Goal: Task Accomplishment & Management: Use online tool/utility

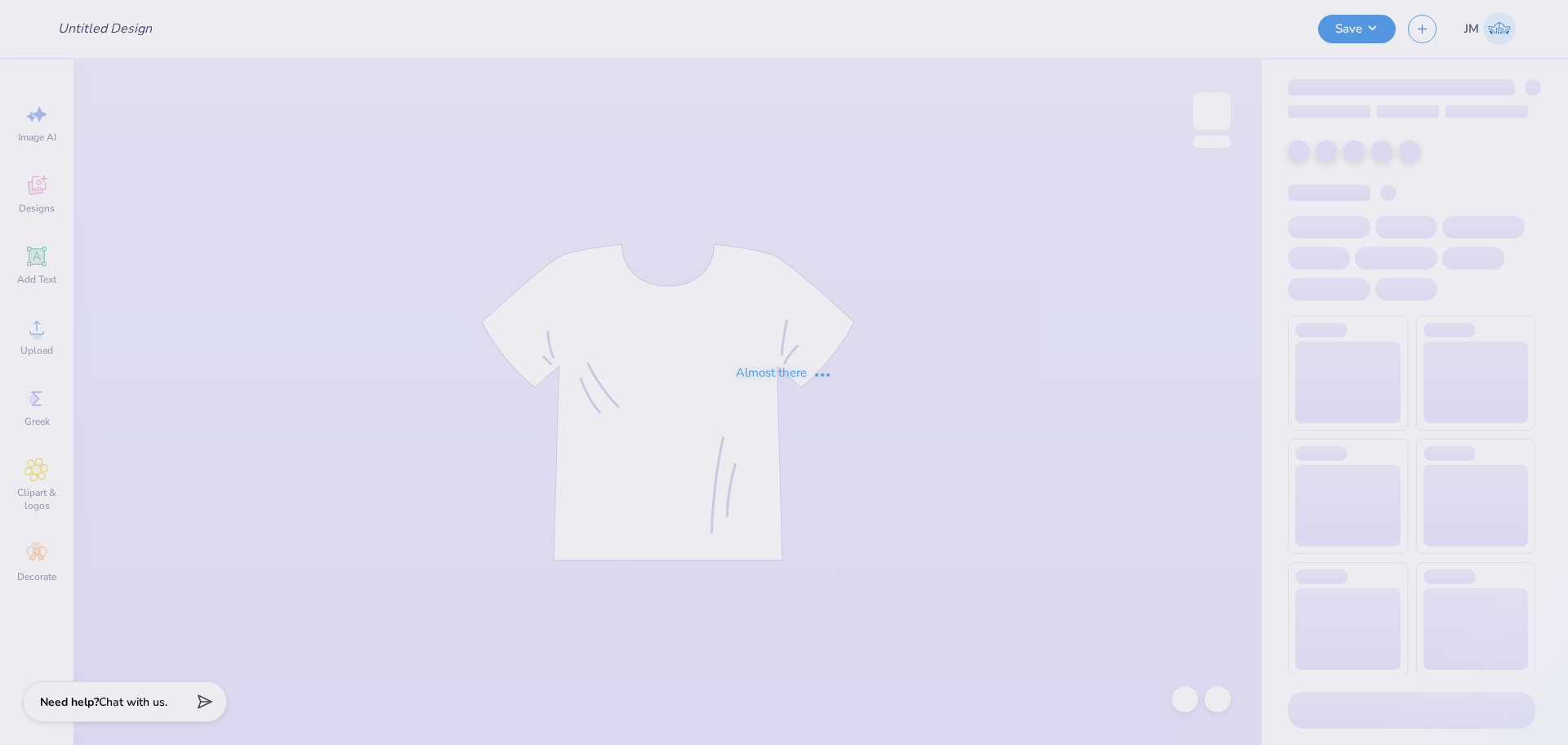
type input "Merch for Diamond Sweethearts"
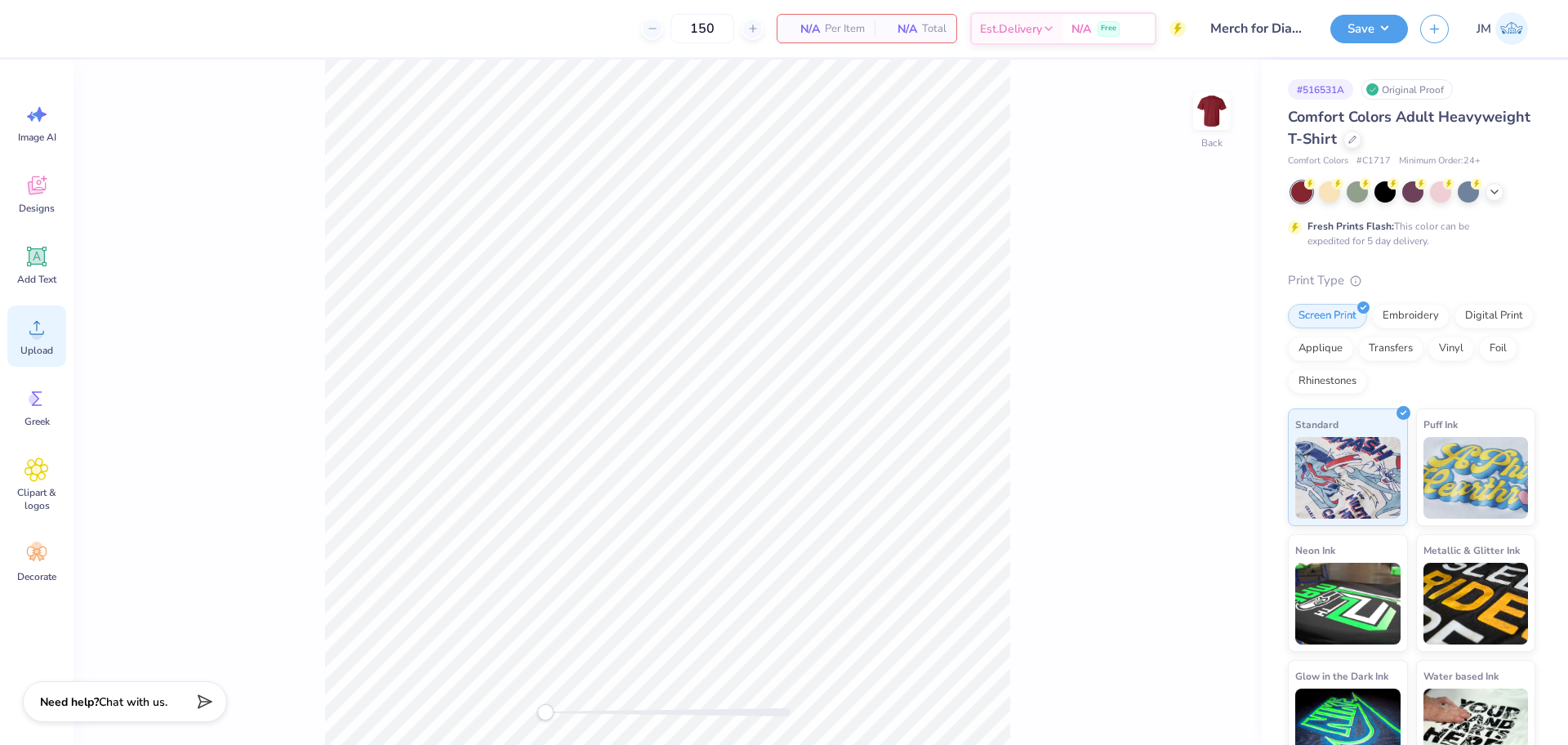
click at [36, 338] on circle at bounding box center [37, 334] width 12 height 12
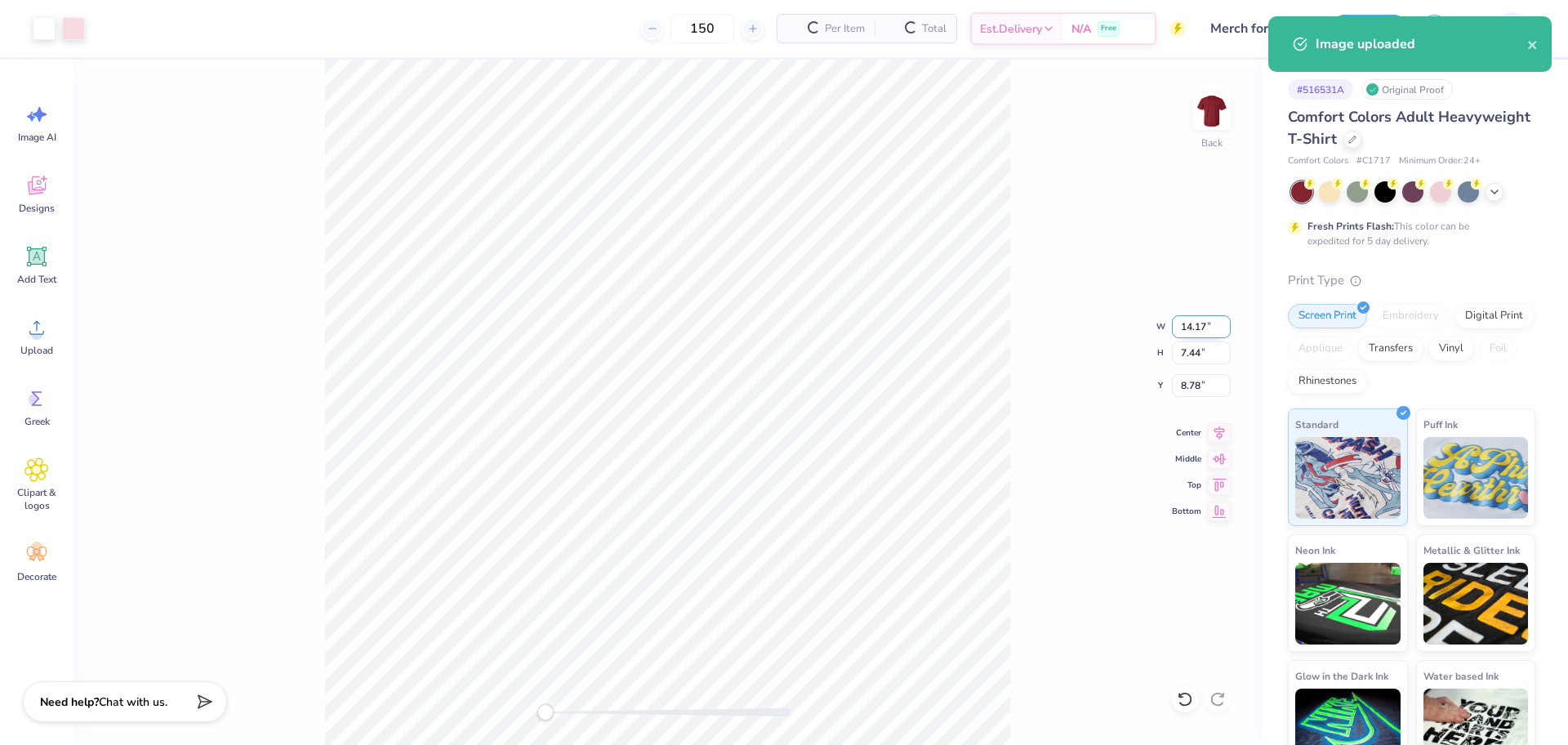
click at [1188, 328] on input "14.17" at bounding box center [1201, 327] width 59 height 23
click at [1189, 328] on input "14.17" at bounding box center [1201, 327] width 59 height 23
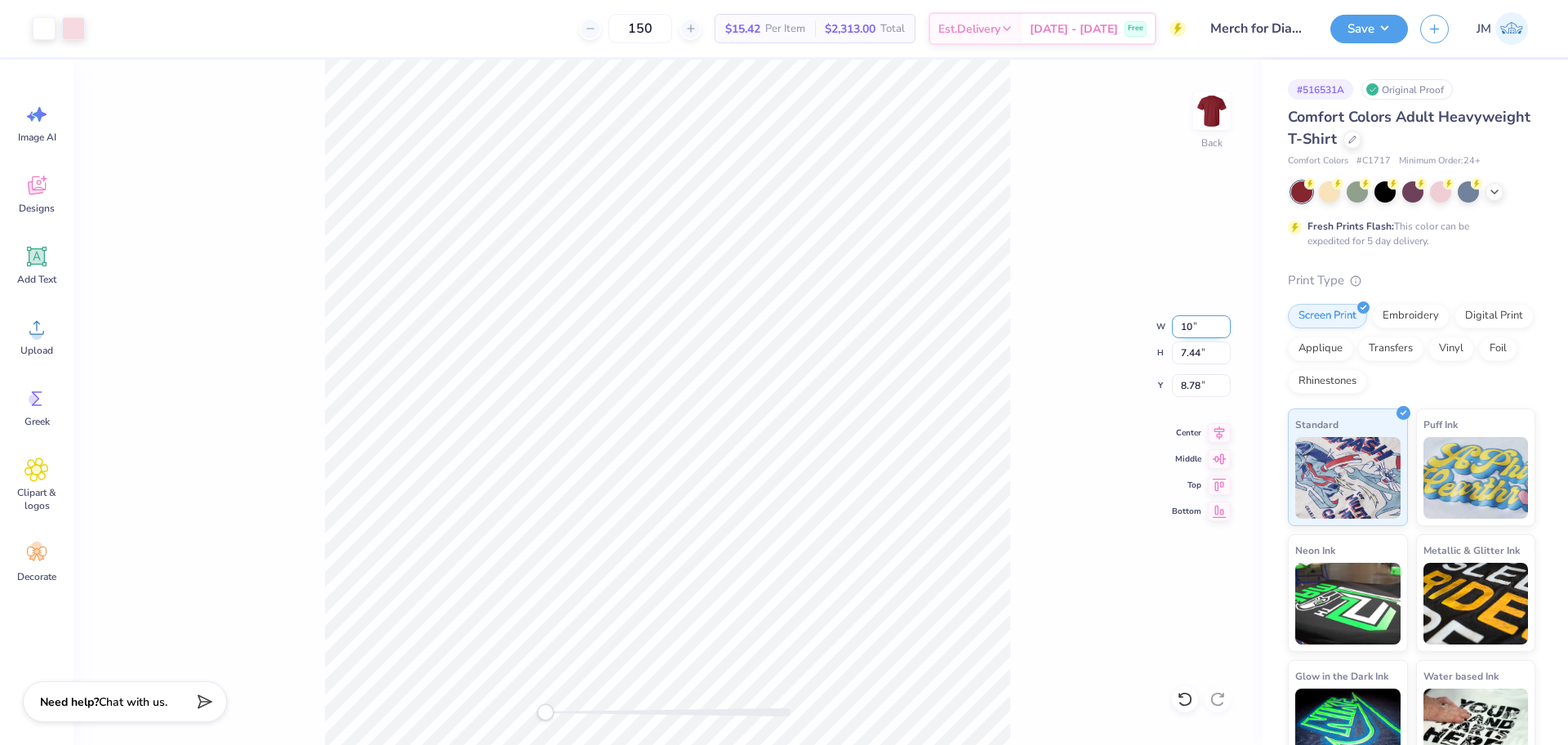
click at [1190, 334] on input "10" at bounding box center [1201, 327] width 59 height 23
click at [1188, 329] on input "10" at bounding box center [1201, 327] width 59 height 23
type input "12"
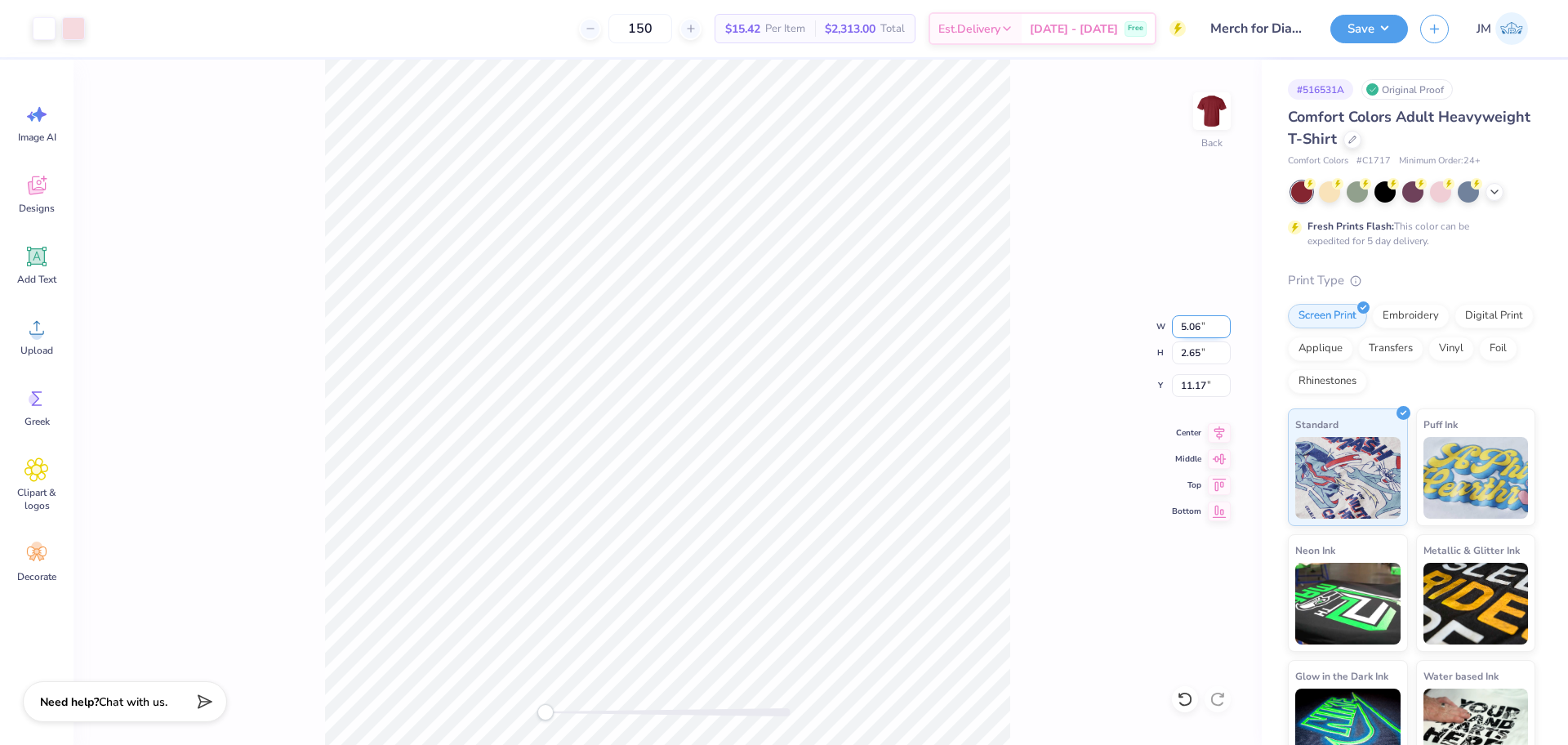
click at [1185, 319] on input "5.06" at bounding box center [1201, 327] width 59 height 23
type input "12"
click at [1028, 193] on div "Back W 12 12 " H 2.65 2.65 " Y 11.17 11.17 " Center Middle Top Bottom" at bounding box center [667, 402] width 1188 height 685
click at [1187, 327] on input "14.17" at bounding box center [1201, 327] width 59 height 23
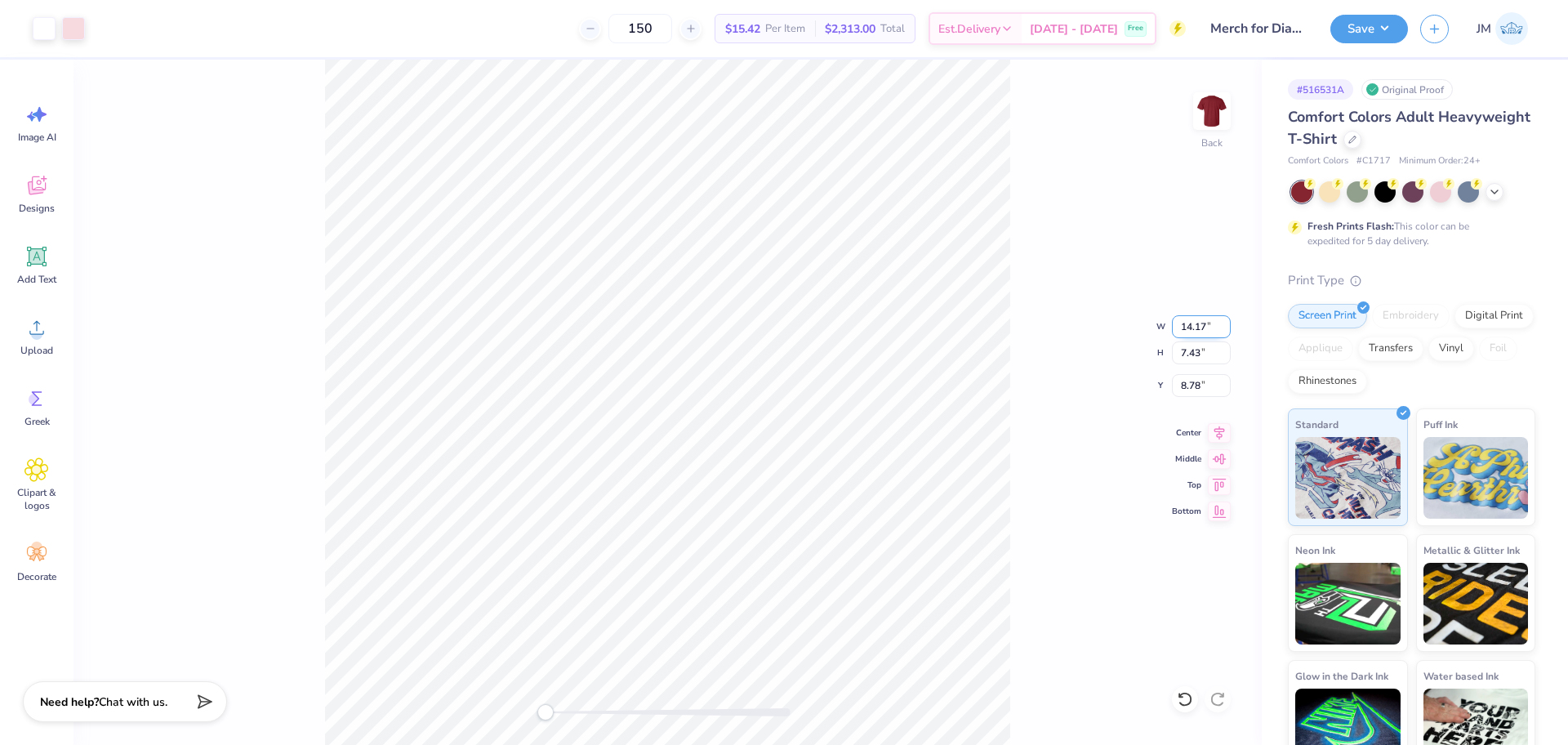
click at [1187, 327] on input "14.17" at bounding box center [1201, 327] width 59 height 23
type input "12"
click at [1096, 257] on div "Back W 12 12 " H 7.43 7.43 " Y 8.78 8.78 " Center Middle Top Bottom" at bounding box center [667, 402] width 1188 height 685
click at [1185, 317] on input "10.16" at bounding box center [1201, 327] width 59 height 23
click at [1184, 317] on input "10.16" at bounding box center [1201, 327] width 59 height 23
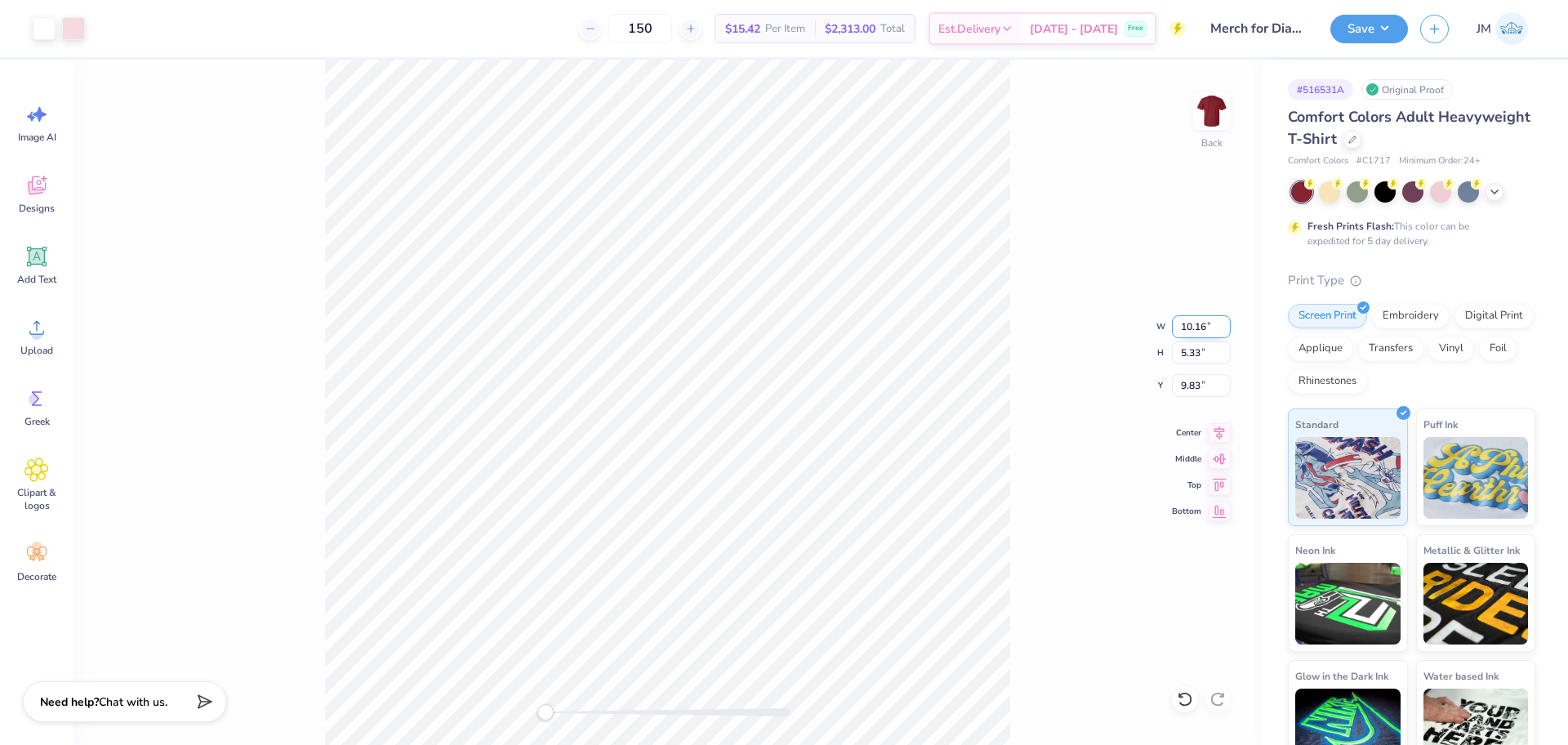
click at [1181, 326] on input "10.16" at bounding box center [1201, 327] width 59 height 23
type input "10"
click at [1054, 240] on div "Back W 10 10 " H 5.33 5.33 " Y 9.83 9.83 " Center [GEOGRAPHIC_DATA]" at bounding box center [667, 402] width 1188 height 685
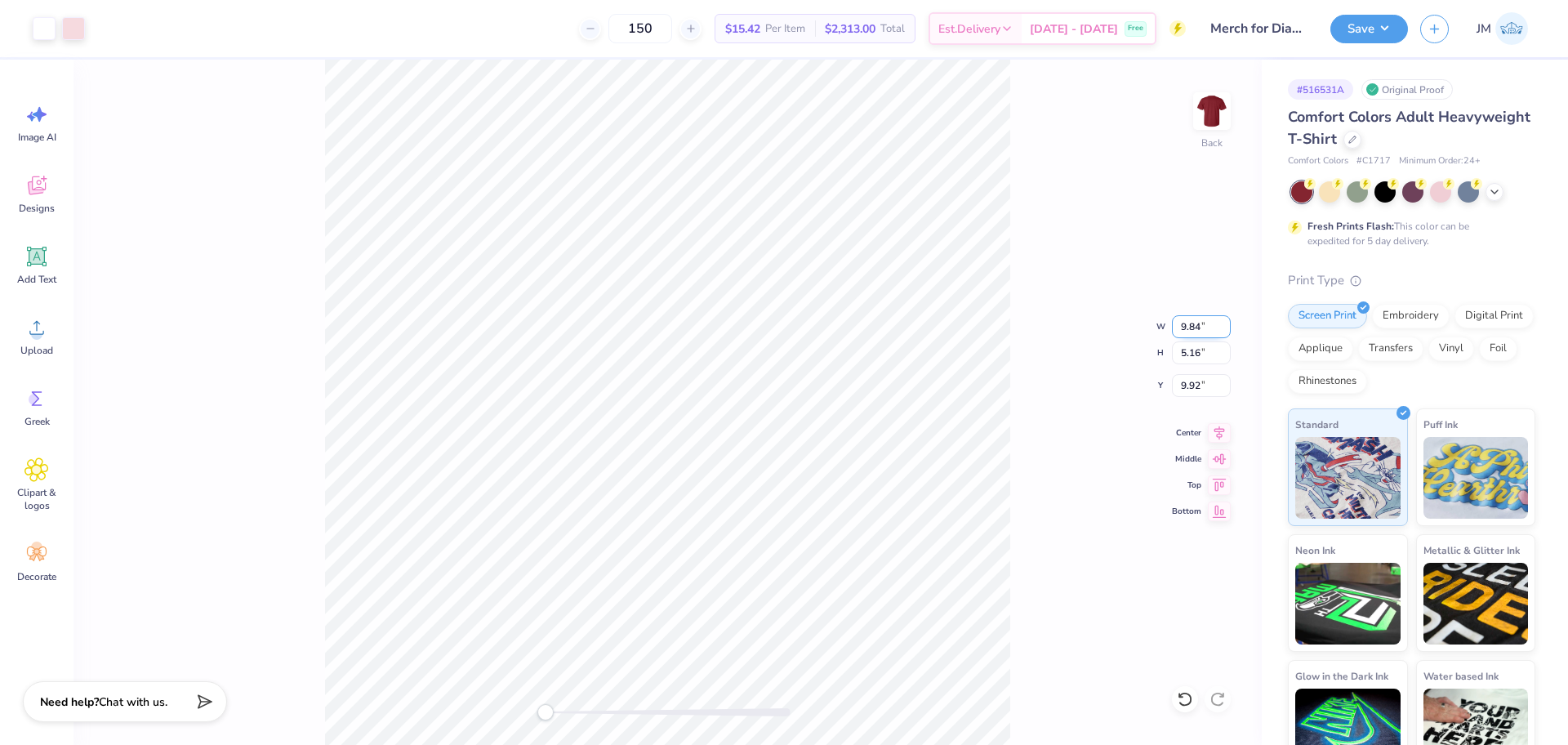
click at [1177, 325] on input "9.84" at bounding box center [1201, 327] width 59 height 23
click at [1199, 328] on input "9.84" at bounding box center [1201, 327] width 59 height 23
click at [1194, 326] on input "9.84" at bounding box center [1201, 327] width 59 height 23
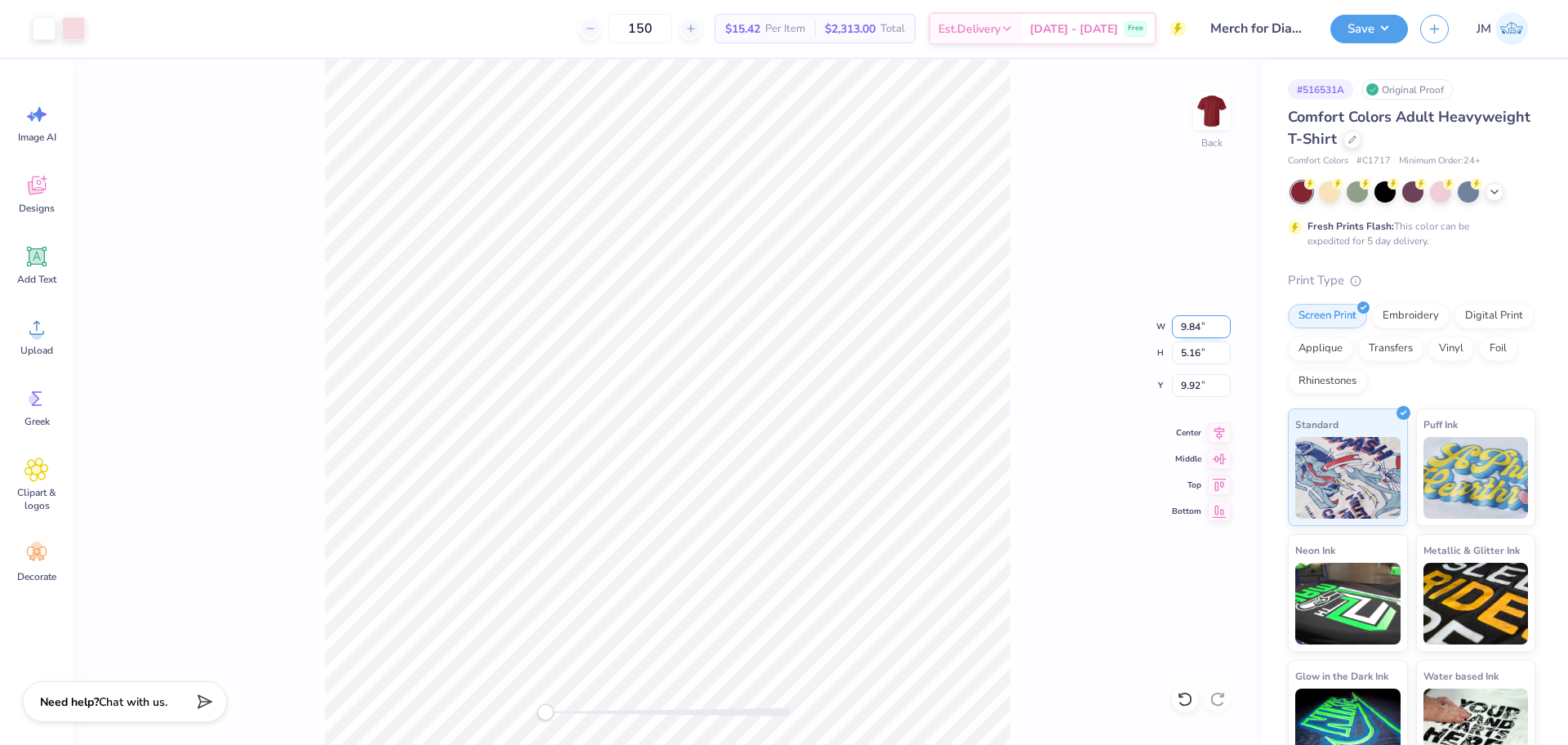
click at [1194, 326] on input "9.84" at bounding box center [1201, 327] width 59 height 23
type input "10"
click at [1035, 262] on div "Back W 10 10 " H 5.16 5.16 " Y 9.92 9.92 " Center Middle Top Bottom" at bounding box center [667, 402] width 1188 height 685
click at [1197, 327] on input "10.16" at bounding box center [1201, 327] width 59 height 23
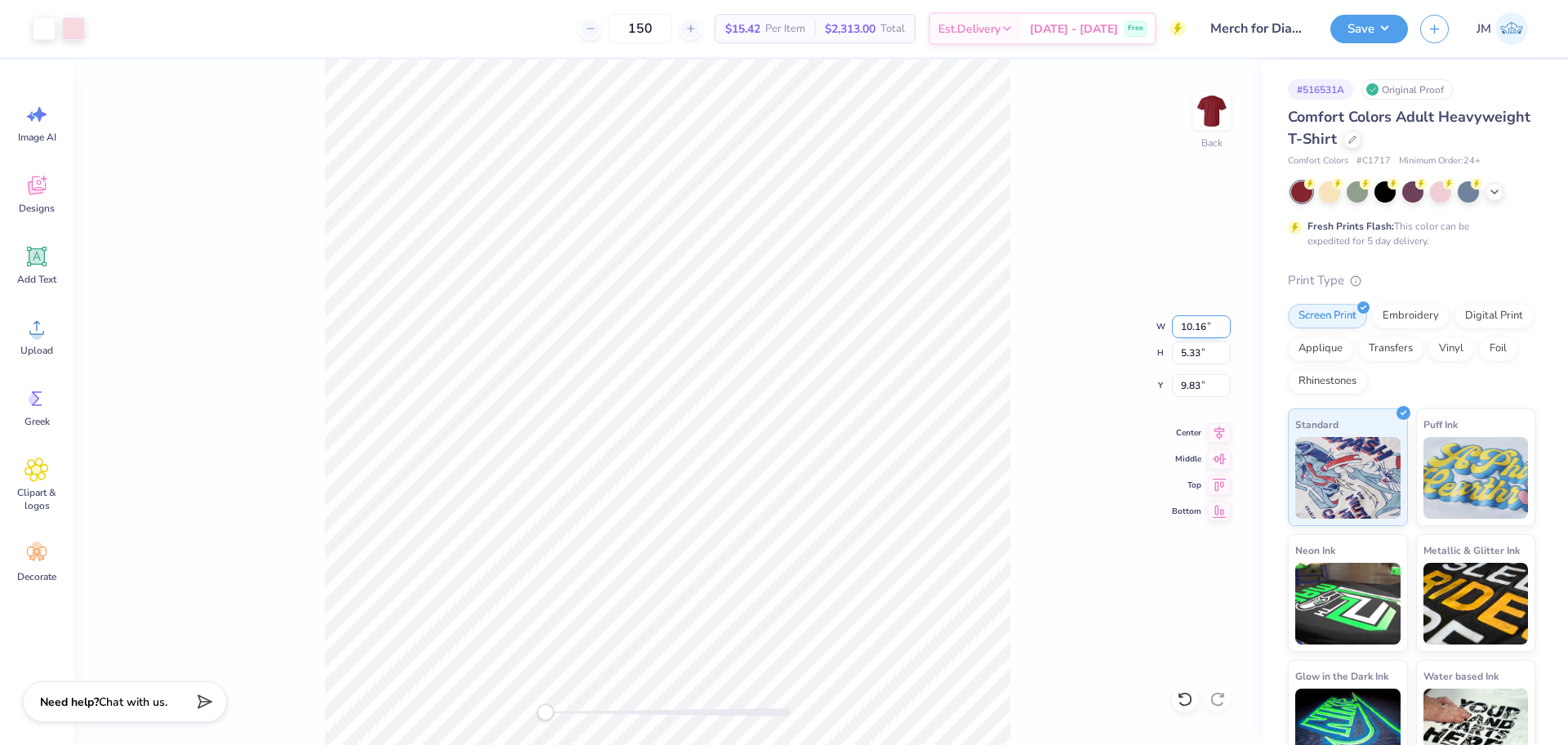
click at [1181, 321] on input "10.16" at bounding box center [1201, 327] width 59 height 23
type input "10"
click at [1041, 416] on div "Back W 10 10 " H 5.33 5.33 " Y 9.83 9.83 " Center [GEOGRAPHIC_DATA]" at bounding box center [667, 402] width 1188 height 685
click at [1177, 325] on input "9.84" at bounding box center [1201, 327] width 59 height 23
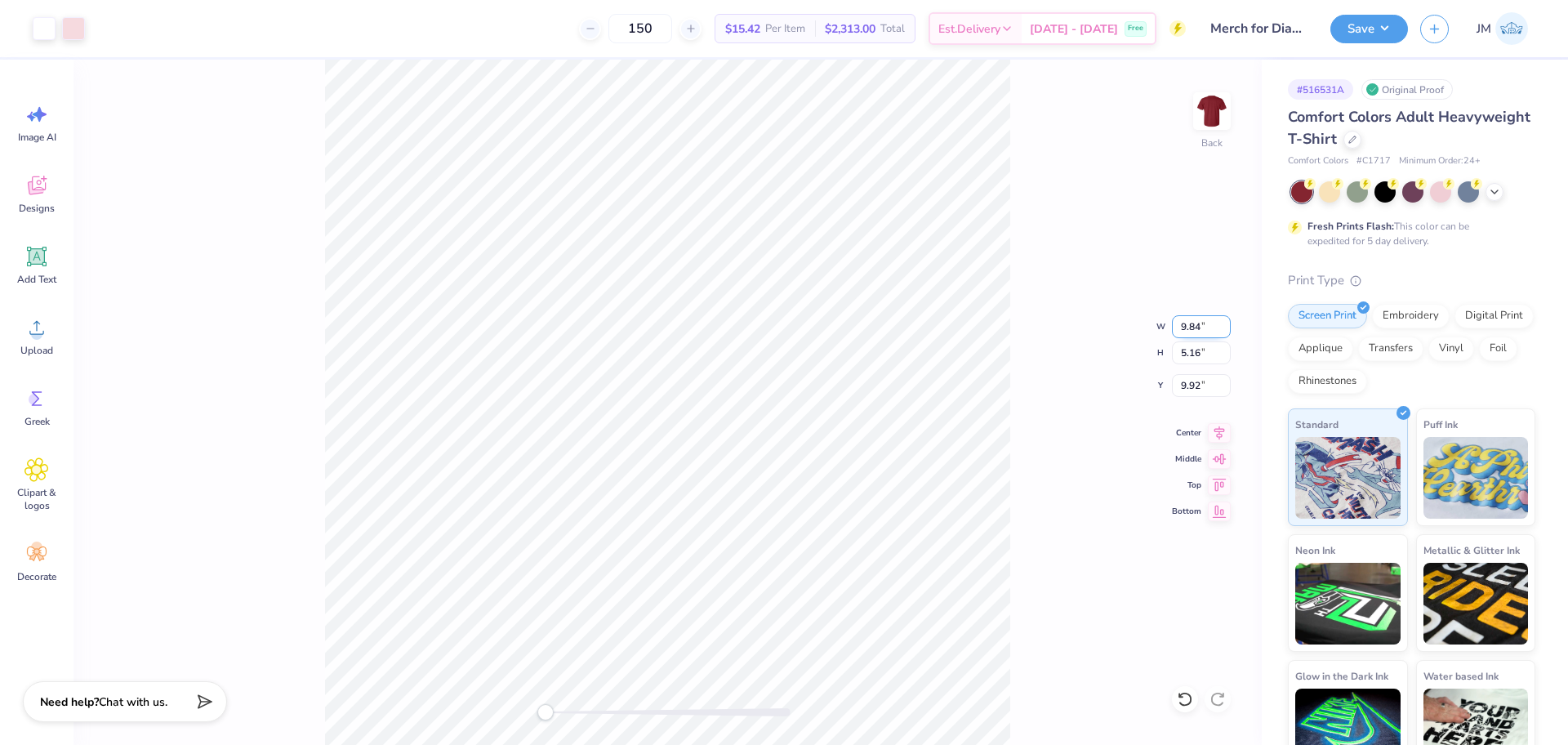
click at [1177, 325] on input "9.84" at bounding box center [1201, 327] width 59 height 23
click at [1183, 330] on input "9.84" at bounding box center [1201, 327] width 59 height 23
type input "10"
click at [1181, 323] on input "10.16" at bounding box center [1201, 327] width 59 height 23
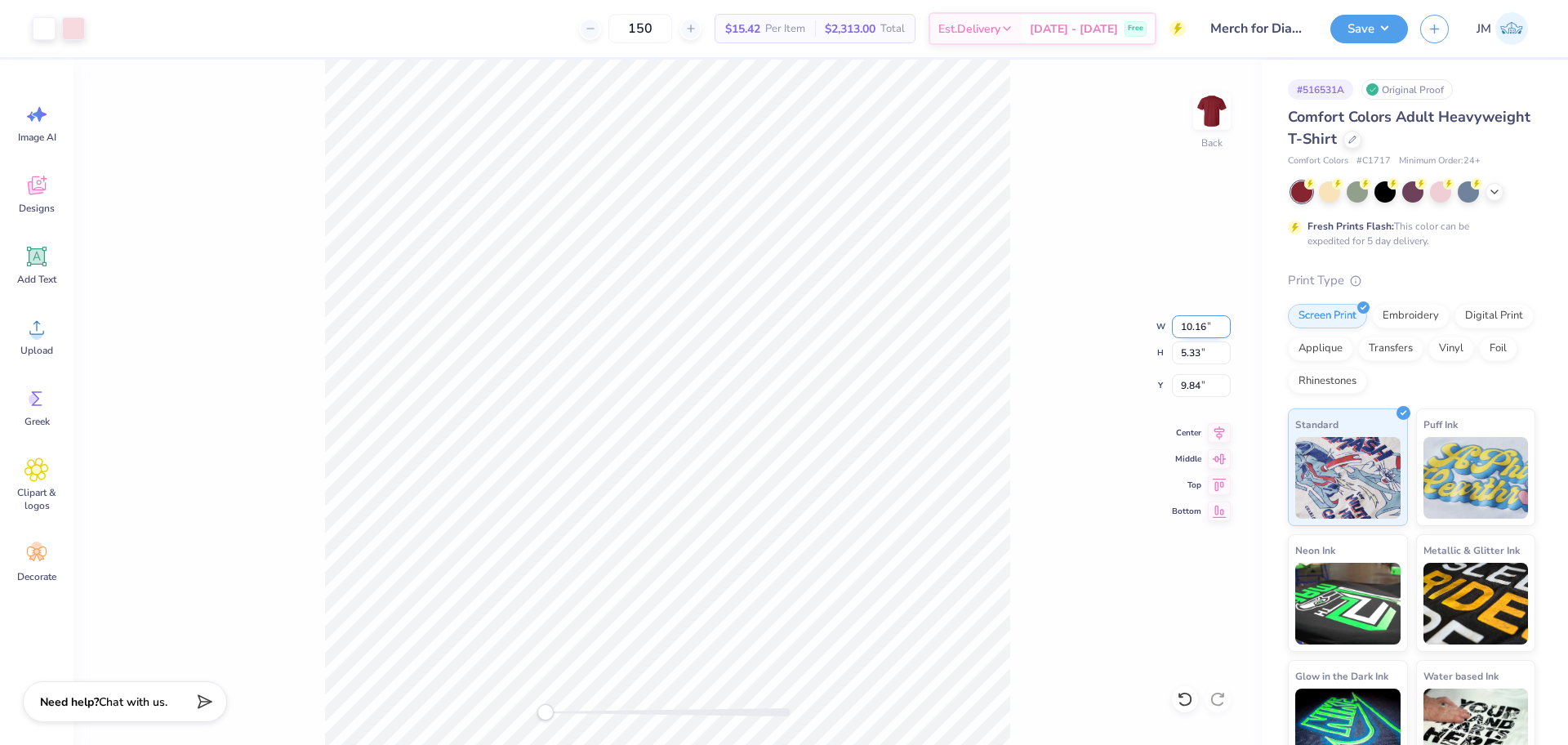
click at [1181, 323] on input "10.16" at bounding box center [1201, 327] width 59 height 23
click at [1185, 325] on input "10.16" at bounding box center [1201, 327] width 59 height 23
type input "10"
click at [1044, 334] on div "Back W 10 10 " H 5.33 5.33 " Y 9.84 9.84 " Center Middle Top Bottom" at bounding box center [667, 402] width 1188 height 685
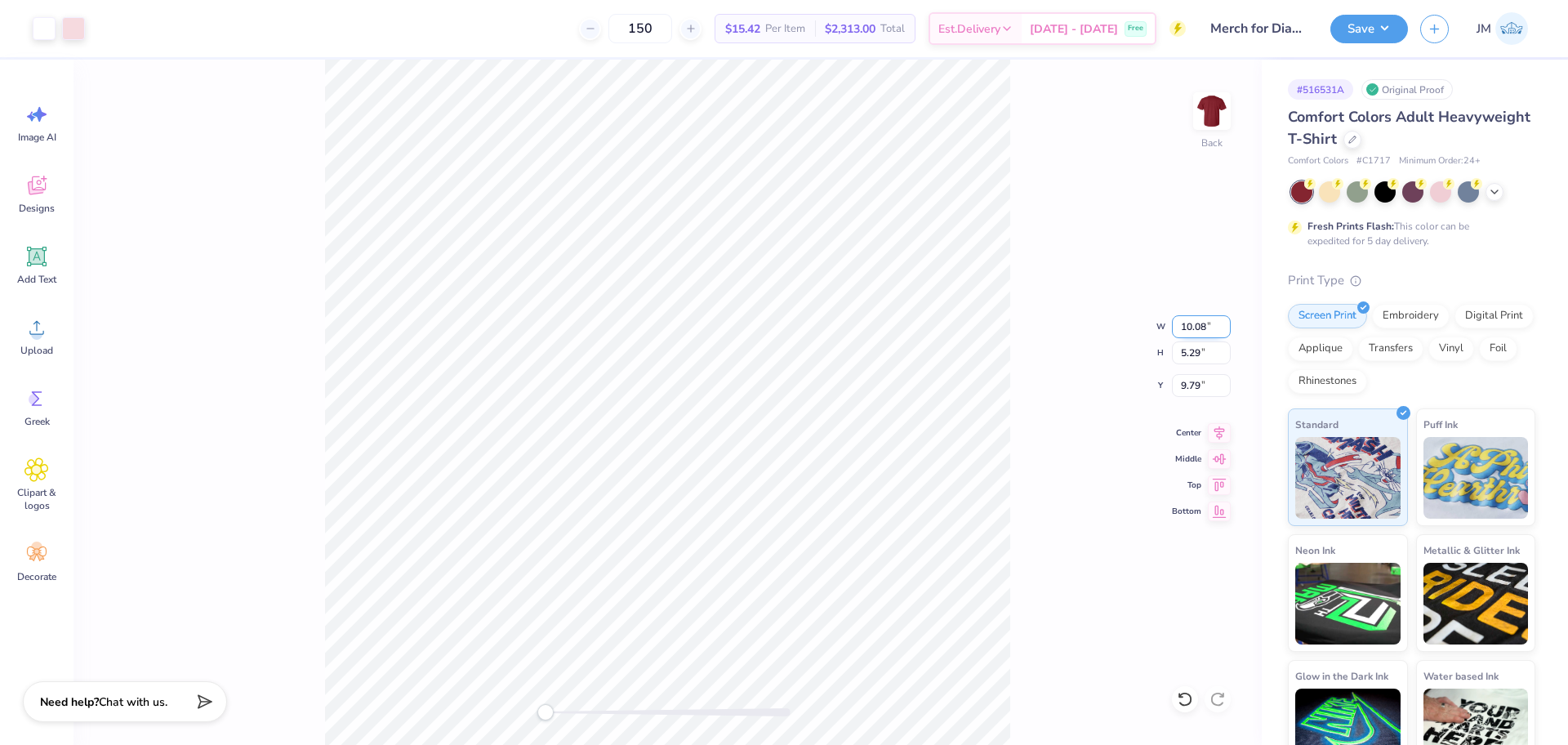
click at [1183, 318] on input "10.08" at bounding box center [1201, 327] width 59 height 23
type input "10"
click at [1227, 321] on input "10" at bounding box center [1201, 327] width 59 height 23
type input "10"
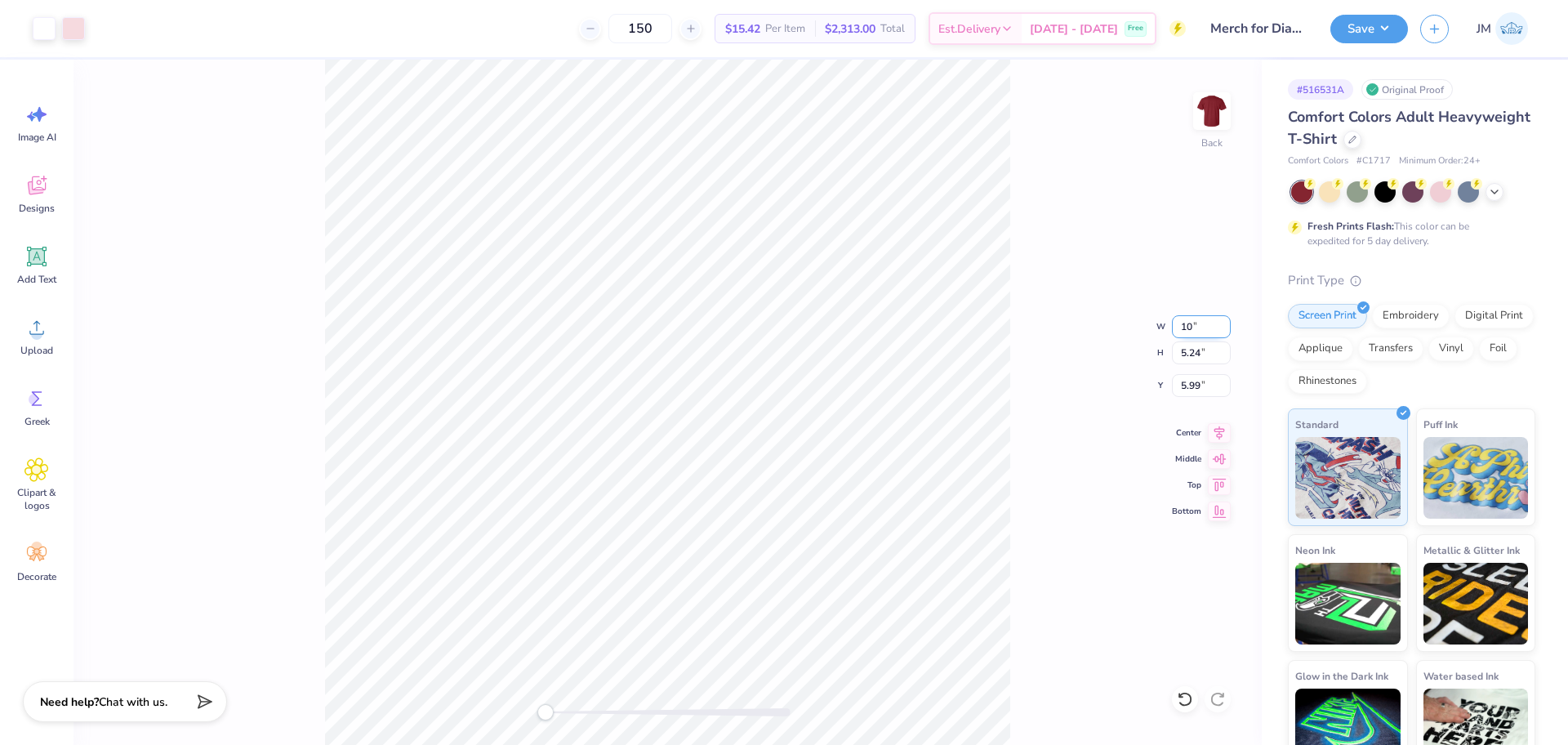
click at [1224, 321] on input "10" at bounding box center [1201, 327] width 59 height 23
click at [1046, 425] on div "Back W 10 10 " H 5.24 5.24 " Y 5.99 5.99 " Center Middle Top Bottom" at bounding box center [667, 402] width 1188 height 685
click at [1190, 322] on input "10.01" at bounding box center [1201, 327] width 59 height 23
type input "10"
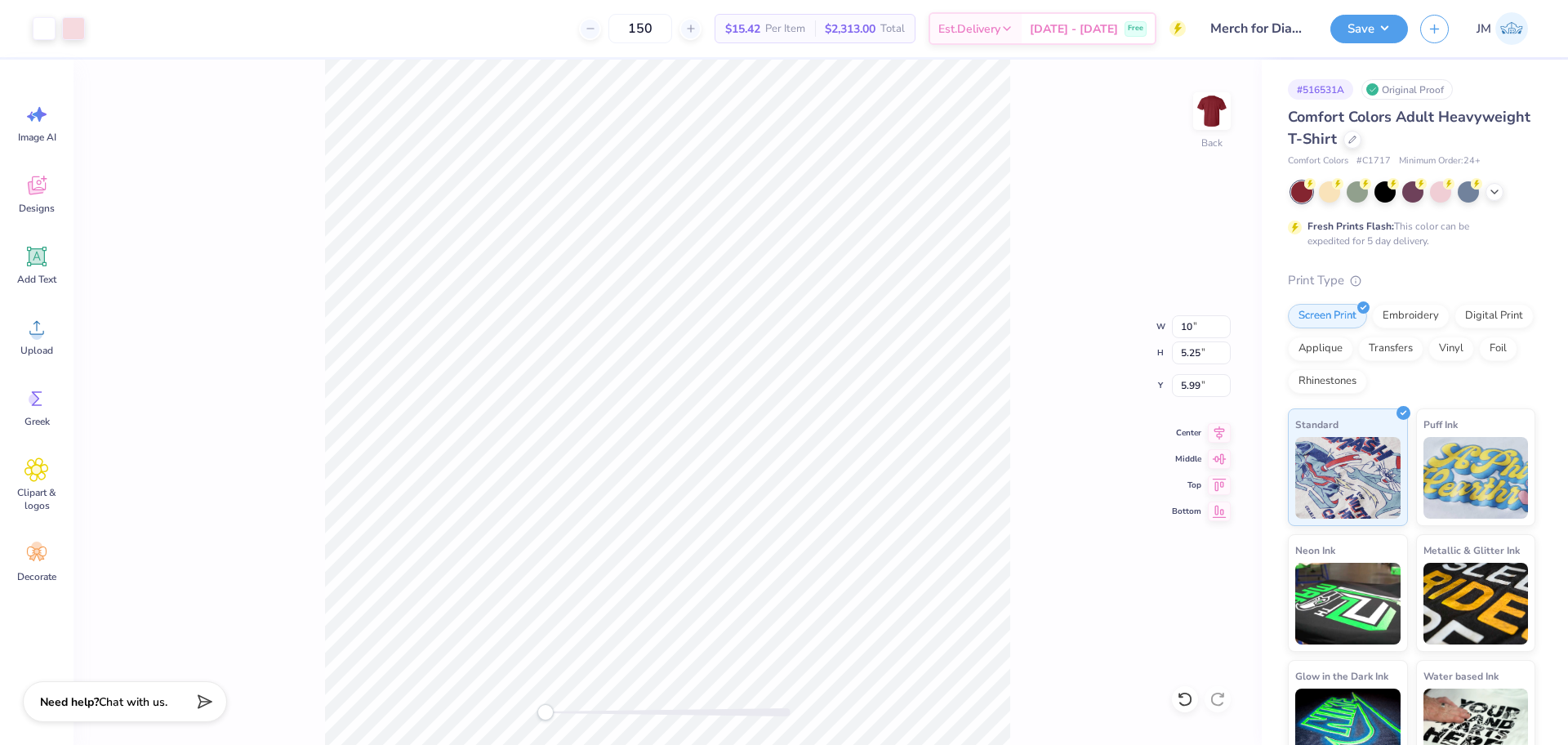
click at [1023, 291] on div "Back W 10 10 " H 5.25 5.25 " Y 5.99 5.99 " Center Middle Top Bottom" at bounding box center [667, 402] width 1188 height 685
click at [1194, 334] on input "9.99" at bounding box center [1201, 327] width 59 height 23
type input "10"
click at [1189, 383] on input "5.99" at bounding box center [1201, 386] width 59 height 23
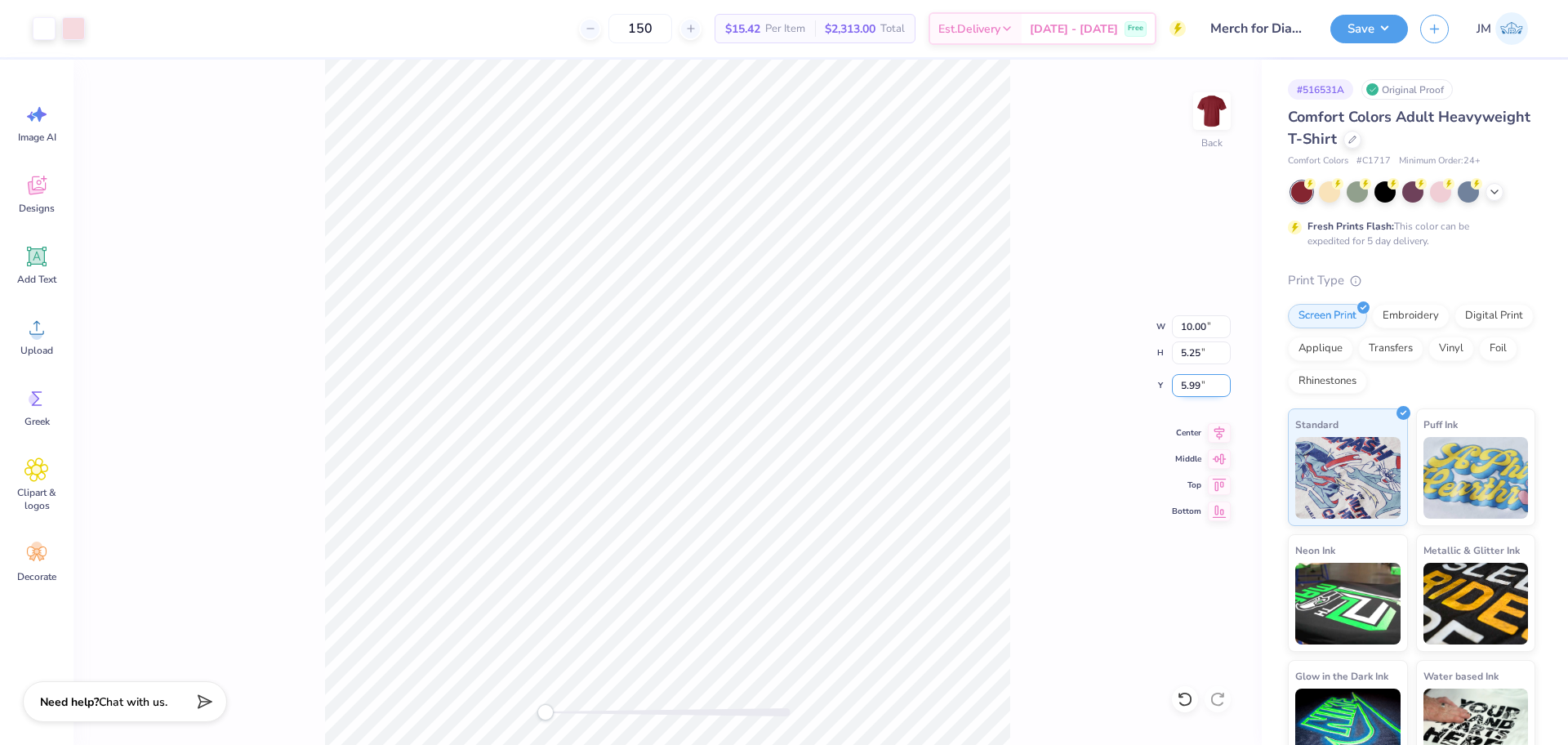
click at [1189, 383] on input "5.99" at bounding box center [1201, 386] width 59 height 23
type input "3"
click at [1221, 429] on icon at bounding box center [1220, 431] width 11 height 13
click at [1215, 107] on img at bounding box center [1212, 112] width 65 height 65
click at [44, 341] on div "Upload" at bounding box center [37, 337] width 59 height 62
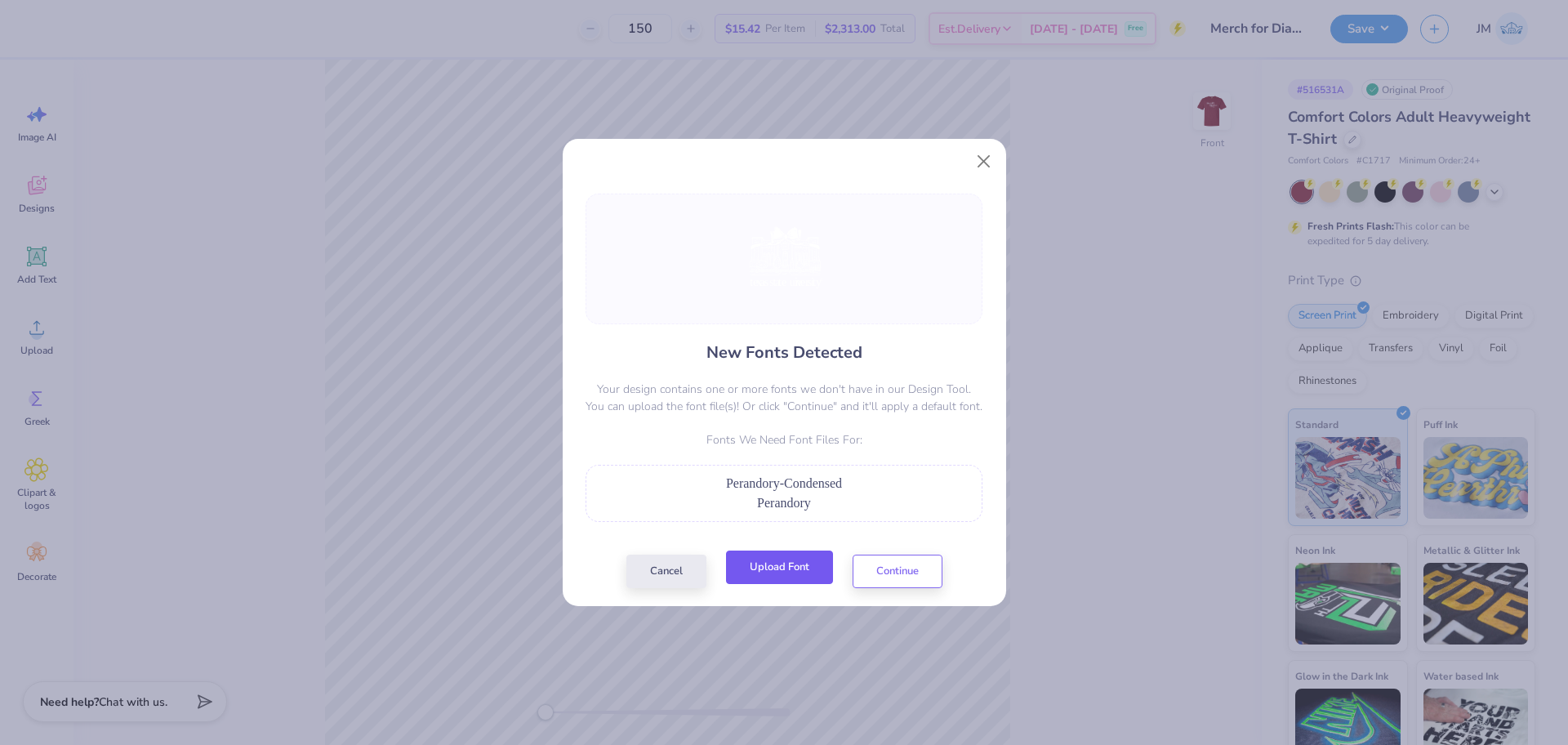
click at [799, 571] on button "Upload Font" at bounding box center [779, 567] width 107 height 34
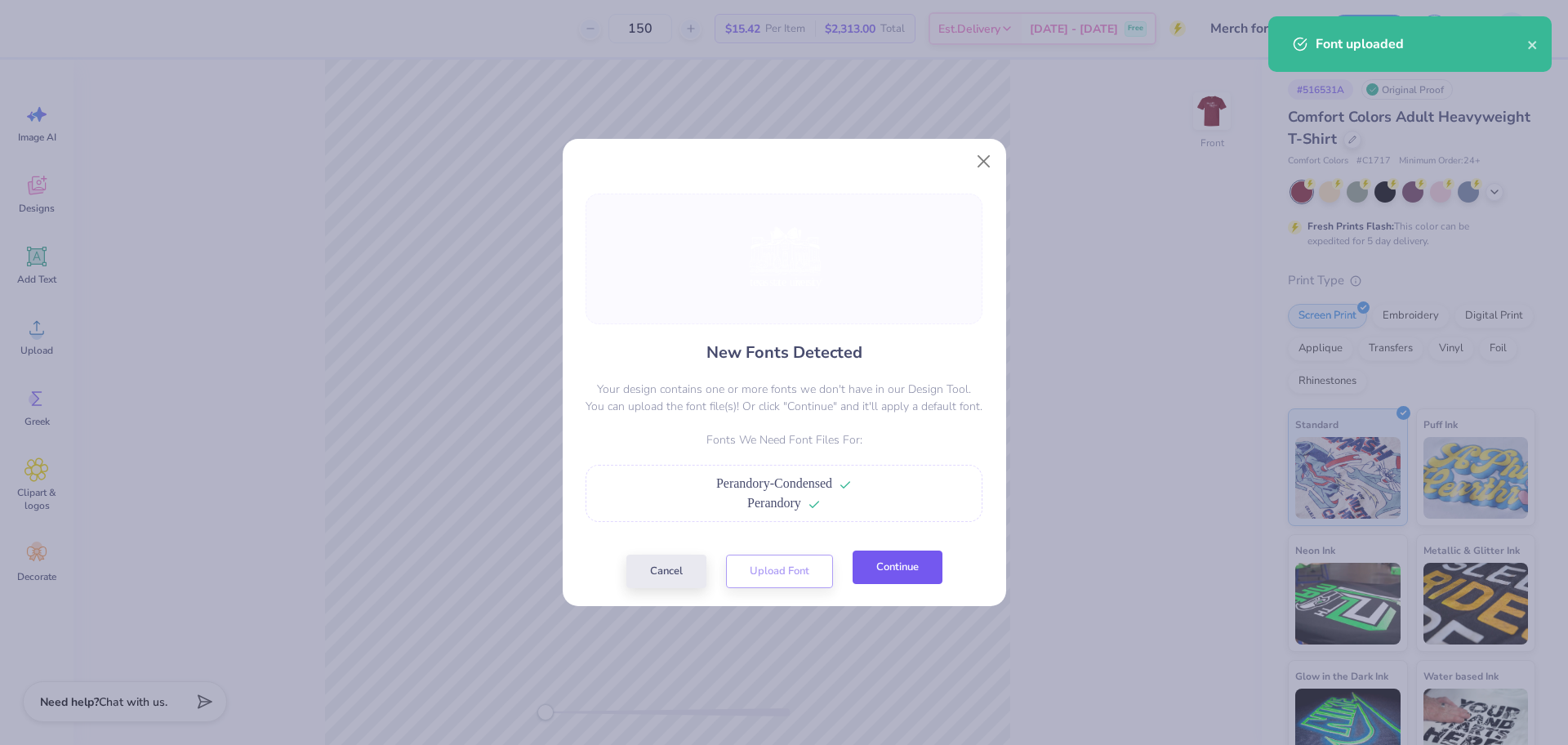
click at [892, 560] on button "Continue" at bounding box center [897, 567] width 89 height 34
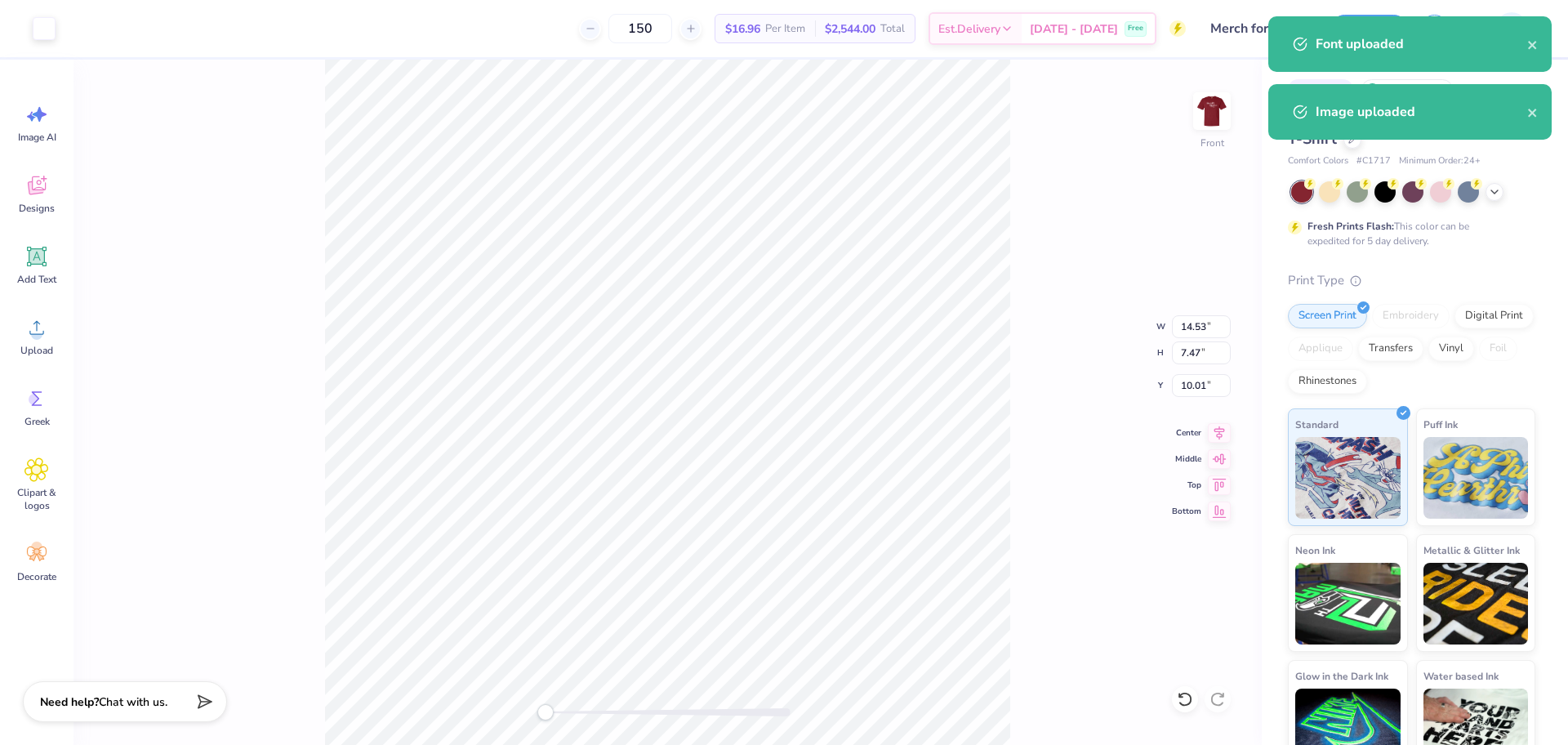
type input "4.48"
type input "2.91"
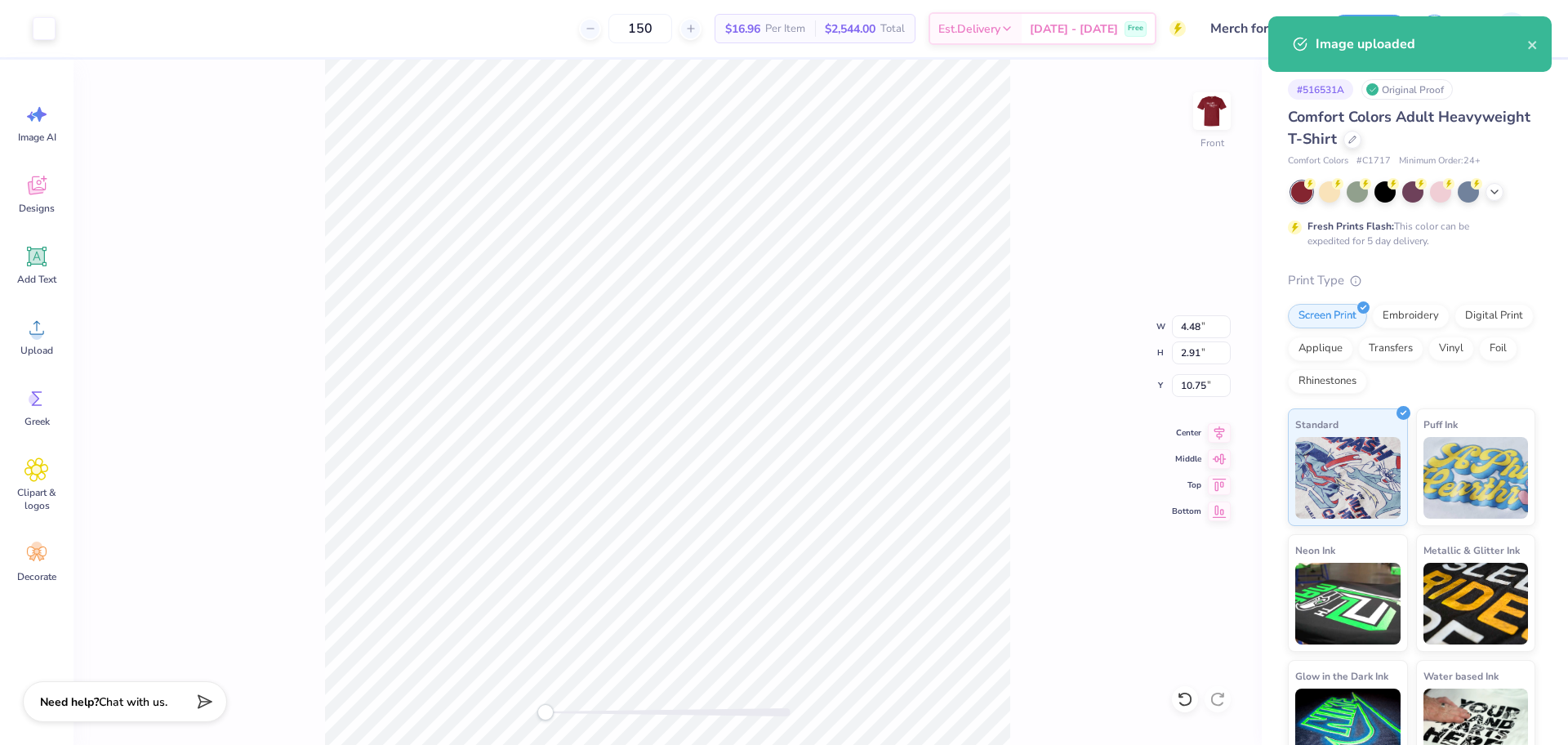
type input "11.56"
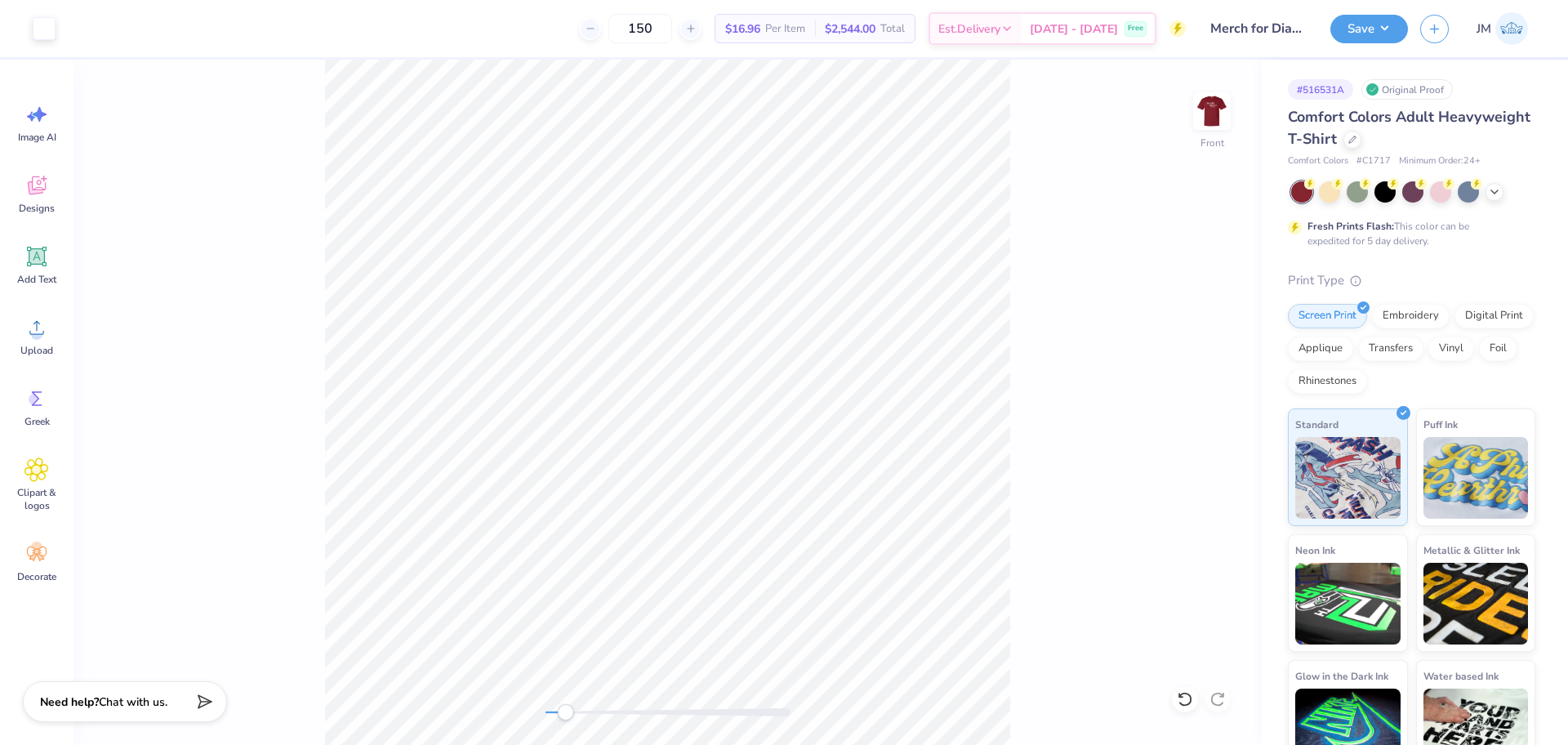
drag, startPoint x: 564, startPoint y: 710, endPoint x: 581, endPoint y: 704, distance: 18.0
click at [573, 705] on div "Accessibility label" at bounding box center [565, 712] width 16 height 16
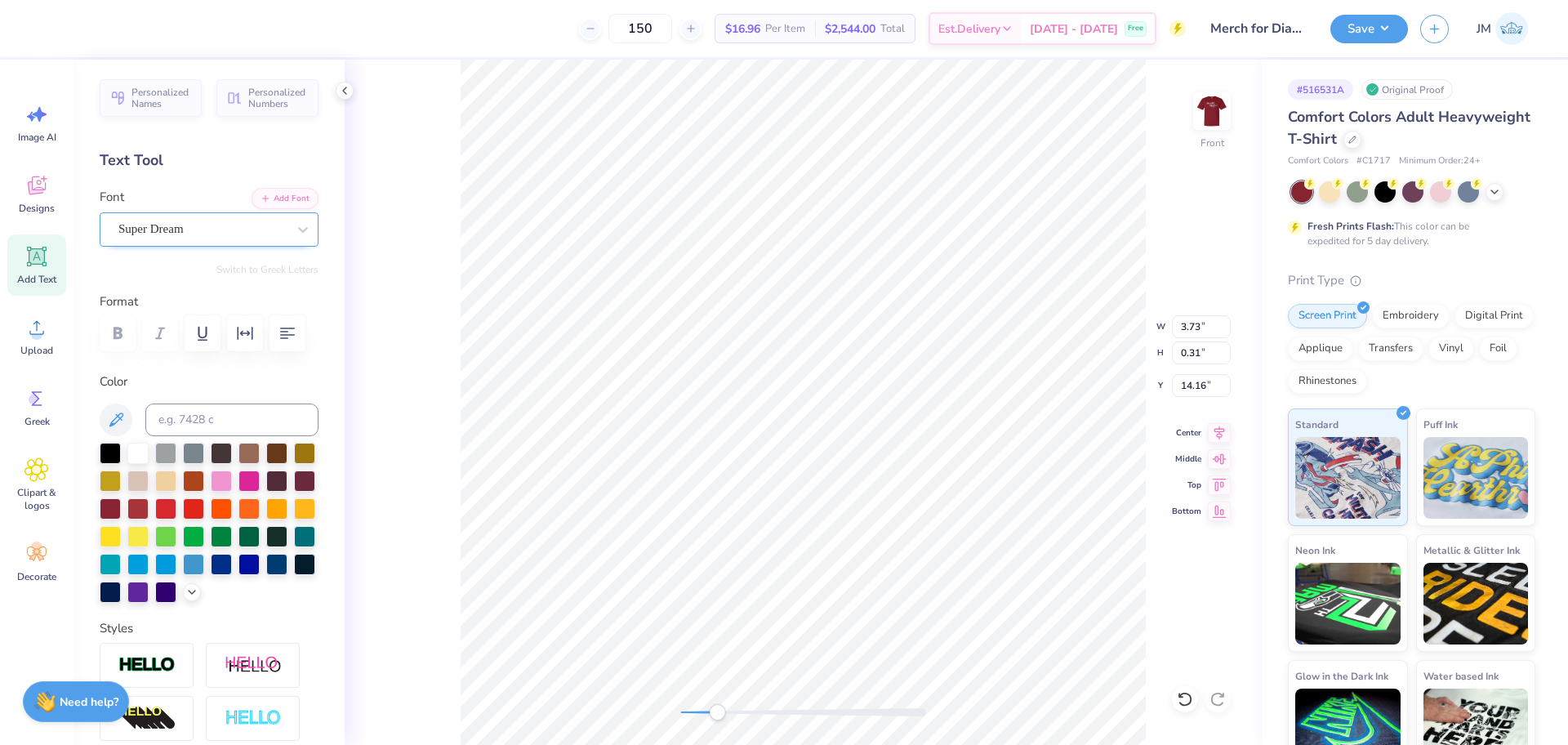
click at [200, 227] on div "Super Dream" at bounding box center [202, 229] width 171 height 25
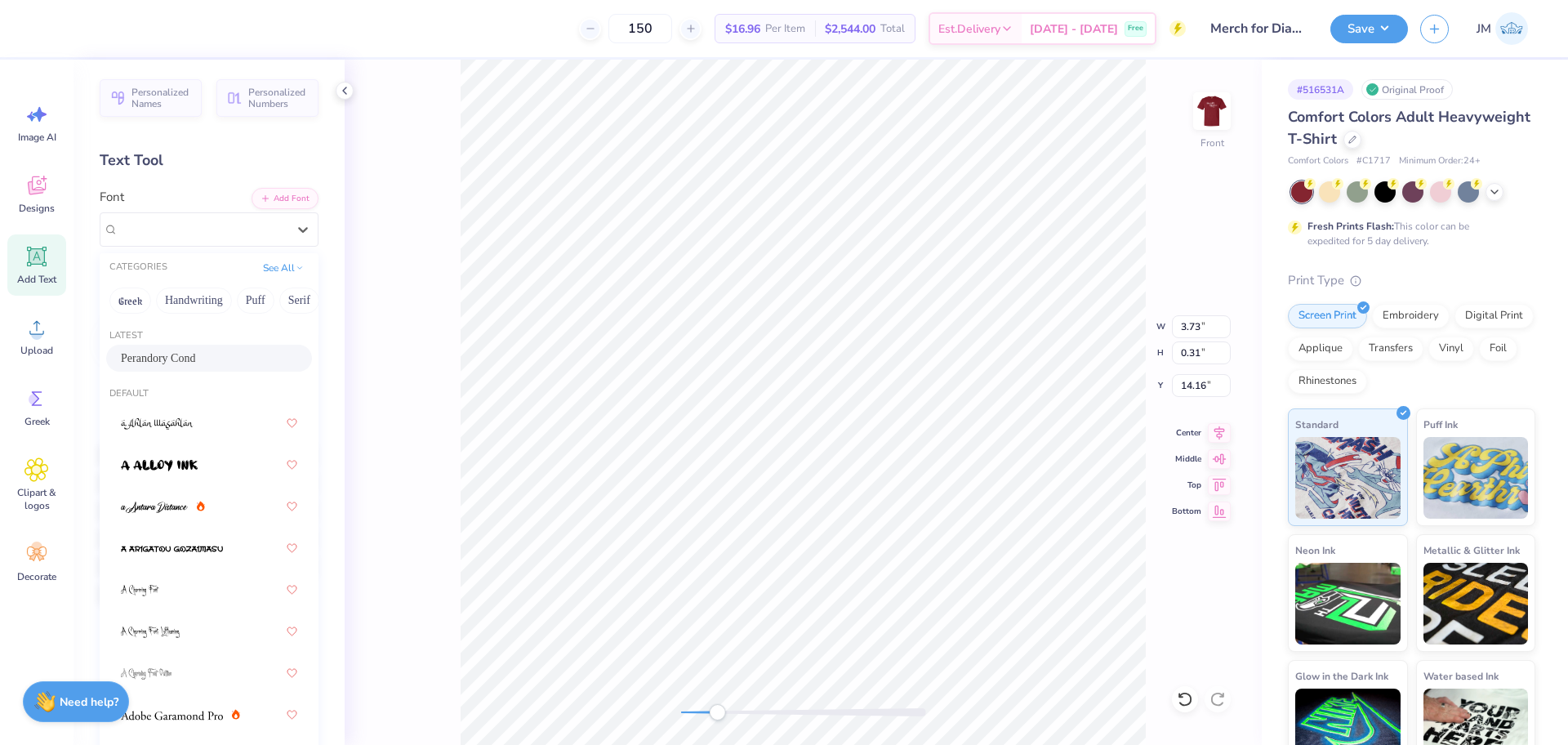
click at [170, 353] on span "Perandory Cond" at bounding box center [158, 358] width 74 height 17
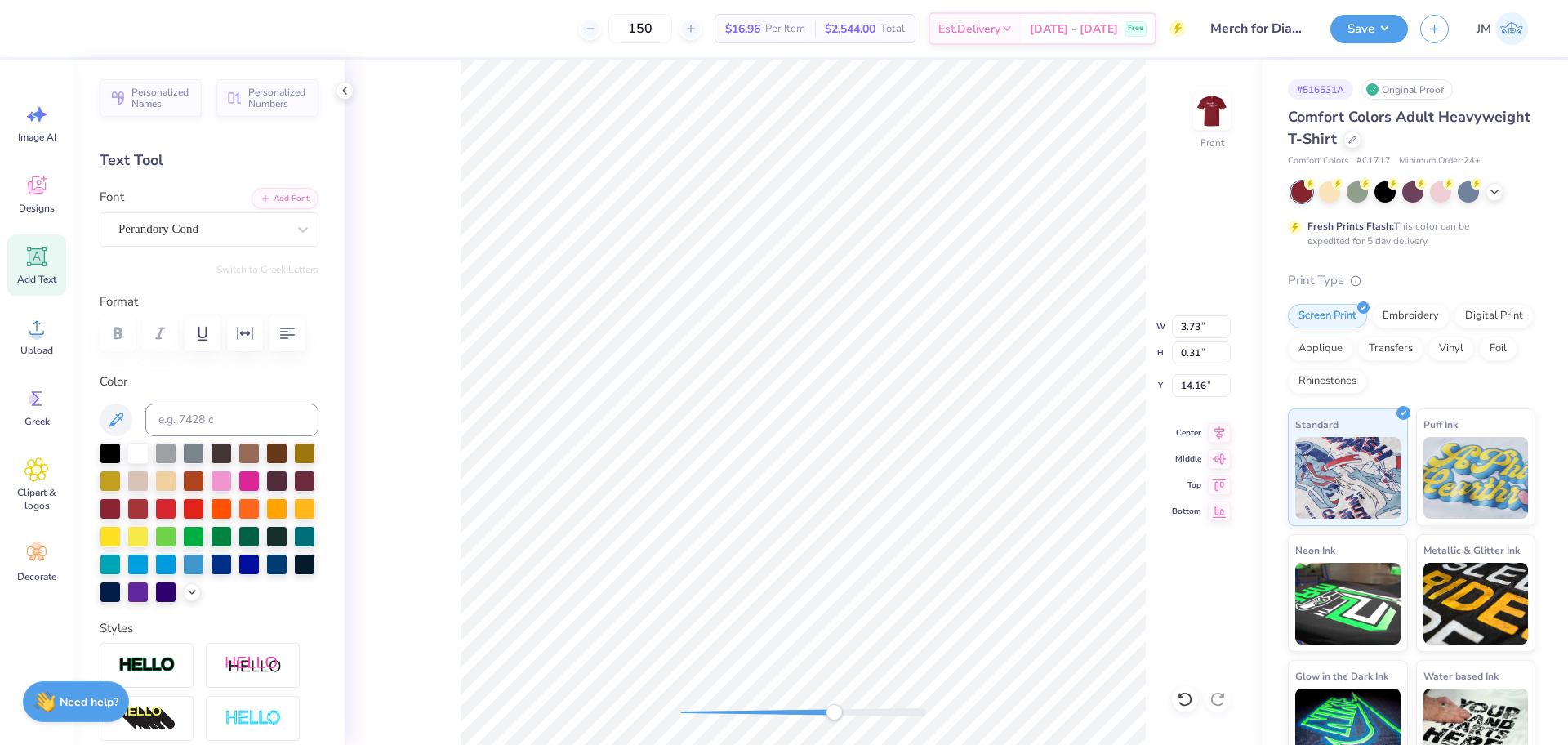
drag, startPoint x: 730, startPoint y: 718, endPoint x: 847, endPoint y: 704, distance: 117.8
click at [847, 705] on div at bounding box center [803, 712] width 245 height 16
type input "13.21"
click at [797, 571] on li "Group" at bounding box center [814, 565] width 128 height 32
click at [814, 699] on div "Front W 2.31 2.31 " H 0.26 0.26 " Y 13.21 13.21 " Center Middle Top Bottom" at bounding box center [803, 402] width 918 height 685
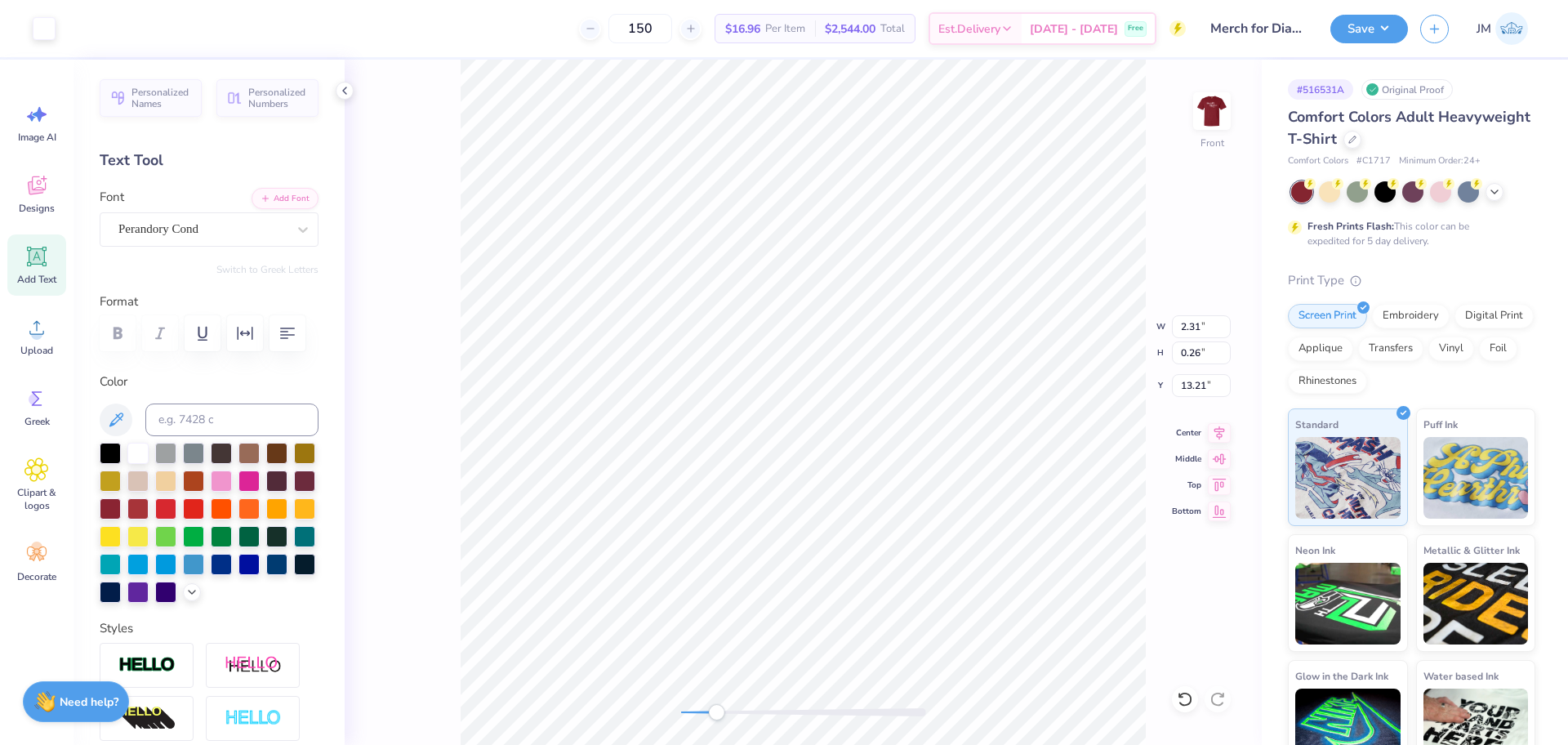
click at [689, 653] on div "Front W 2.31 2.31 " H 0.26 0.26 " Y 13.21 13.21 " Center Middle Top Bottom" at bounding box center [803, 402] width 918 height 685
click at [798, 664] on div "Front" at bounding box center [803, 402] width 918 height 685
click at [812, 562] on li "Group" at bounding box center [827, 565] width 128 height 32
click at [695, 695] on div "Front W 2.31 2.31 " H 1.86 1.86 " Y 11.56 11.56 " Center Middle Top Bottom" at bounding box center [803, 402] width 918 height 685
click at [642, 701] on div "Front W 2.31 2.31 " H 1.86 1.86 " Y 11.56 11.56 " Center Middle Top Bottom" at bounding box center [803, 402] width 918 height 685
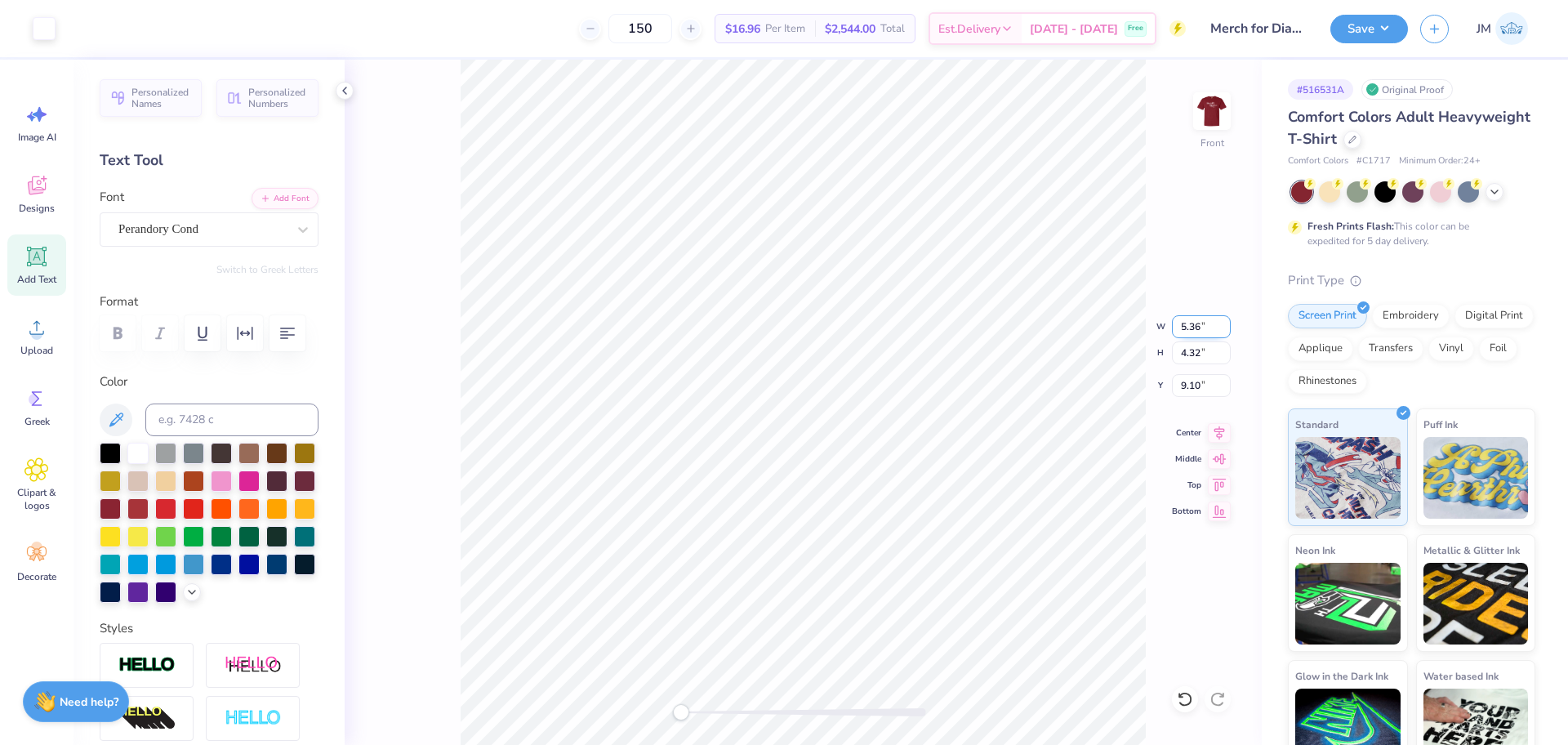
click at [1191, 322] on input "5.36" at bounding box center [1201, 327] width 59 height 23
type input "12"
click at [1184, 328] on input "5.36" at bounding box center [1201, 327] width 59 height 23
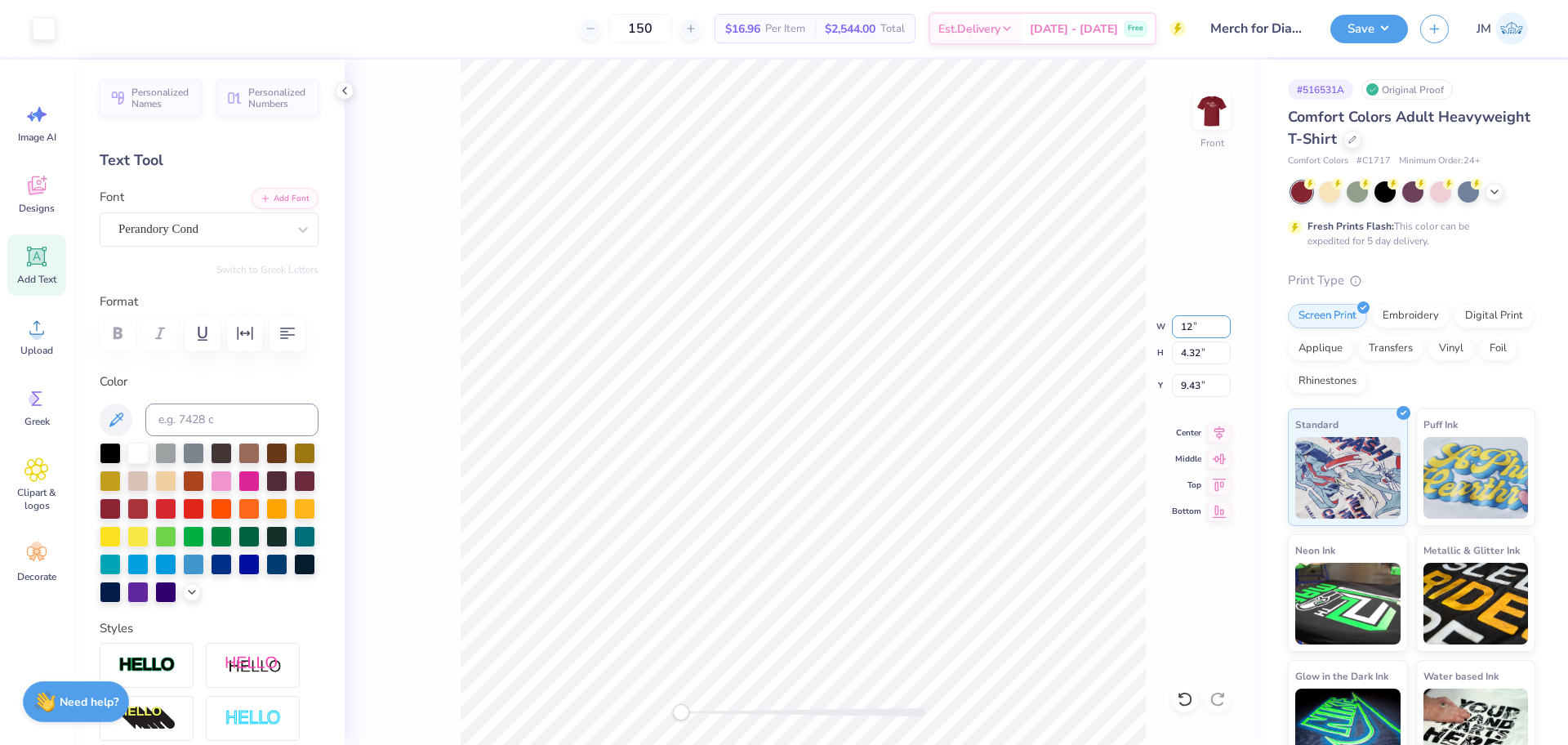
type input "12"
click at [1192, 327] on input "5.36" at bounding box center [1201, 327] width 59 height 23
click at [1185, 326] on input "5.126" at bounding box center [1201, 327] width 59 height 23
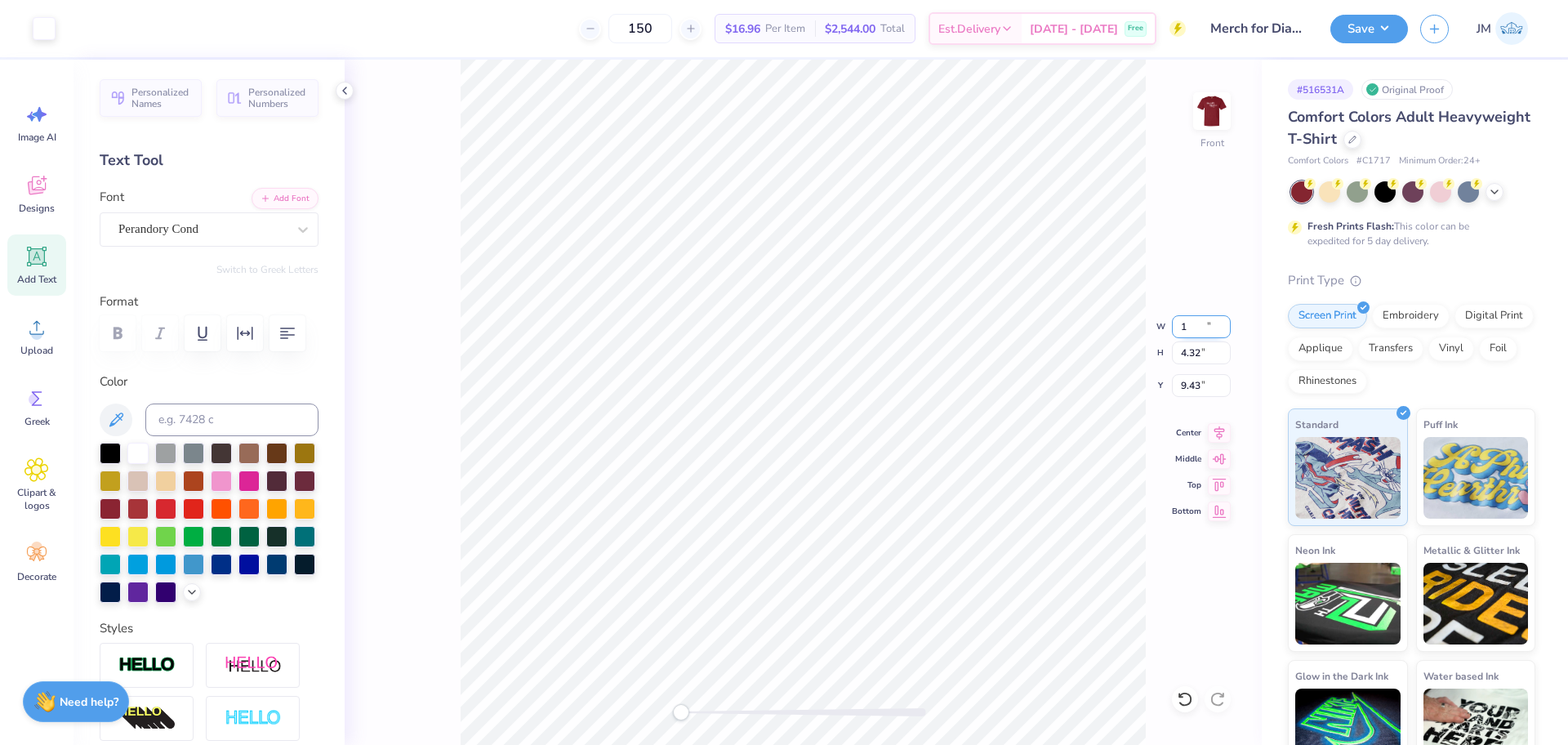
type input "12"
click at [1186, 327] on input "9.44" at bounding box center [1201, 327] width 59 height 23
type input "12"
click at [1183, 336] on input "9.44" at bounding box center [1201, 327] width 59 height 23
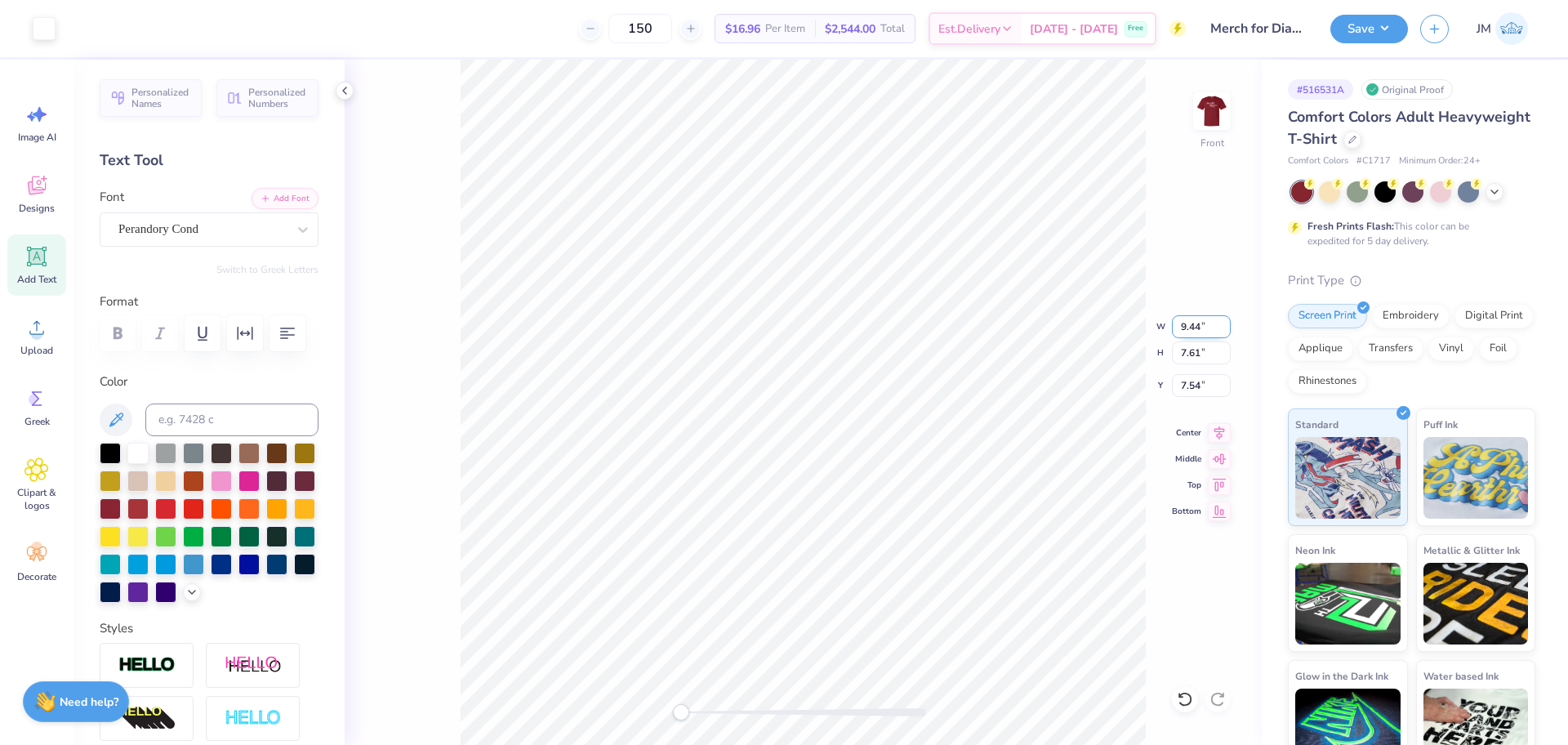
click at [1183, 335] on input "9.44" at bounding box center [1201, 327] width 59 height 23
click at [1183, 335] on input "12" at bounding box center [1201, 327] width 59 height 23
type input "12"
click at [1184, 703] on icon at bounding box center [1185, 699] width 16 height 16
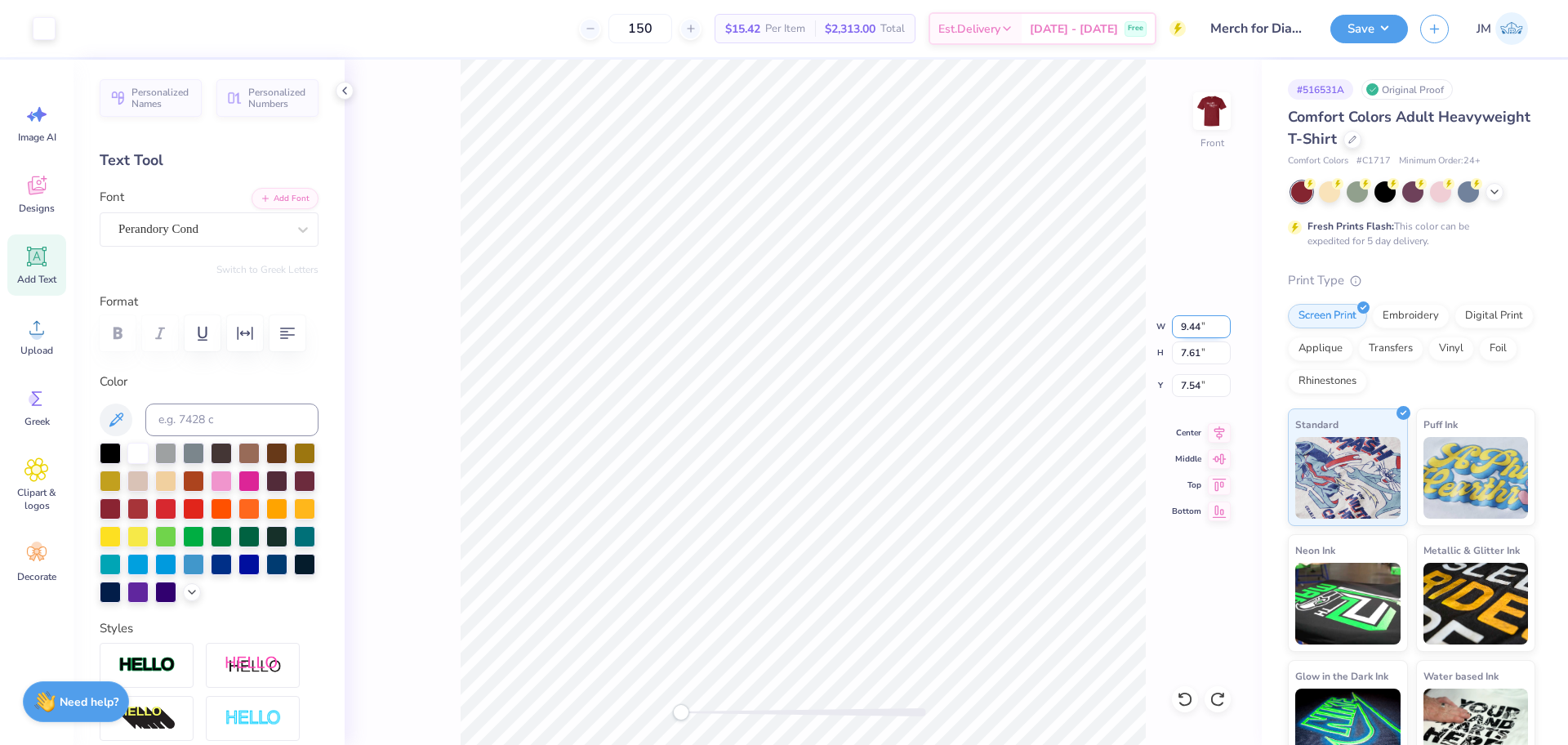
click at [1181, 333] on input "9.44" at bounding box center [1201, 327] width 59 height 23
click at [1180, 333] on input "9.44" at bounding box center [1201, 327] width 59 height 23
type input "12"
click at [1180, 327] on input "9.44" at bounding box center [1201, 327] width 59 height 23
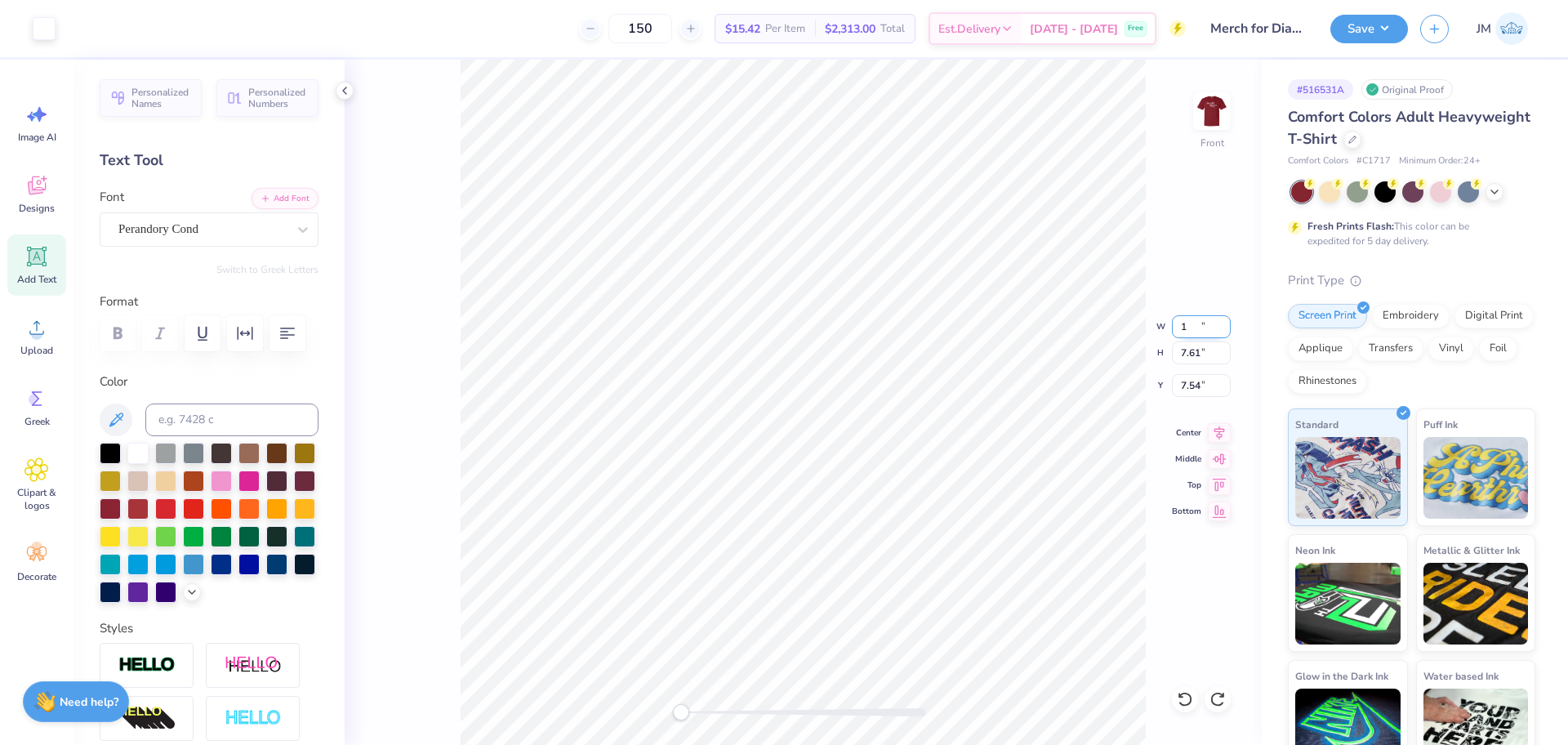
type input "12"
click at [1182, 380] on input "5.66" at bounding box center [1201, 386] width 59 height 23
type input "3"
click at [1215, 443] on div "Front W 10.99 10.99 " H 8.86 8.86 " Y 3.00 3.00 " Center Middle Top Bottom" at bounding box center [803, 402] width 918 height 685
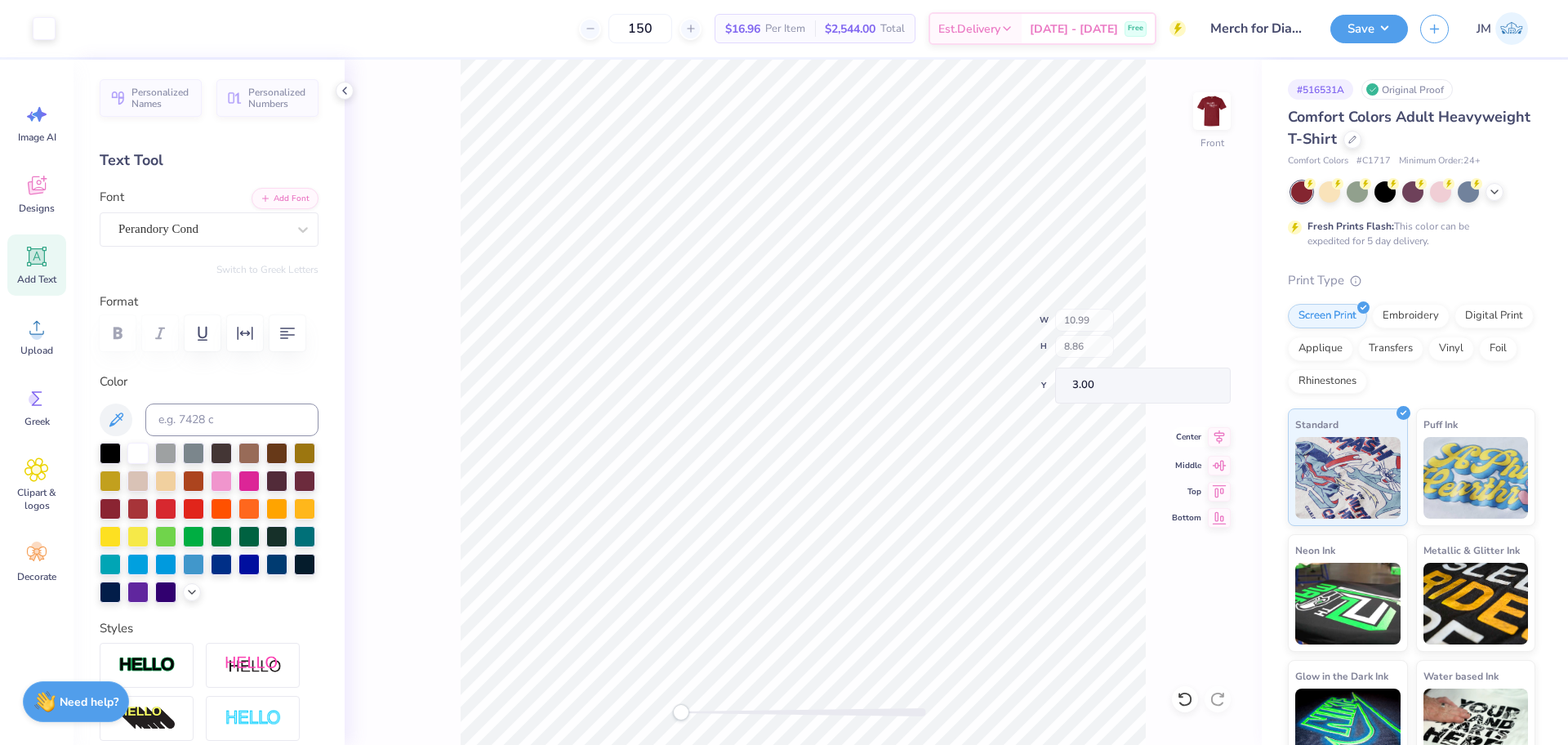
click at [1222, 433] on div "Front W 10.99 H 8.86 Y 3.00 Center Middle Top Bottom" at bounding box center [803, 402] width 918 height 685
click at [1222, 434] on icon at bounding box center [1220, 431] width 11 height 13
click at [1364, 26] on button "Save" at bounding box center [1369, 27] width 78 height 29
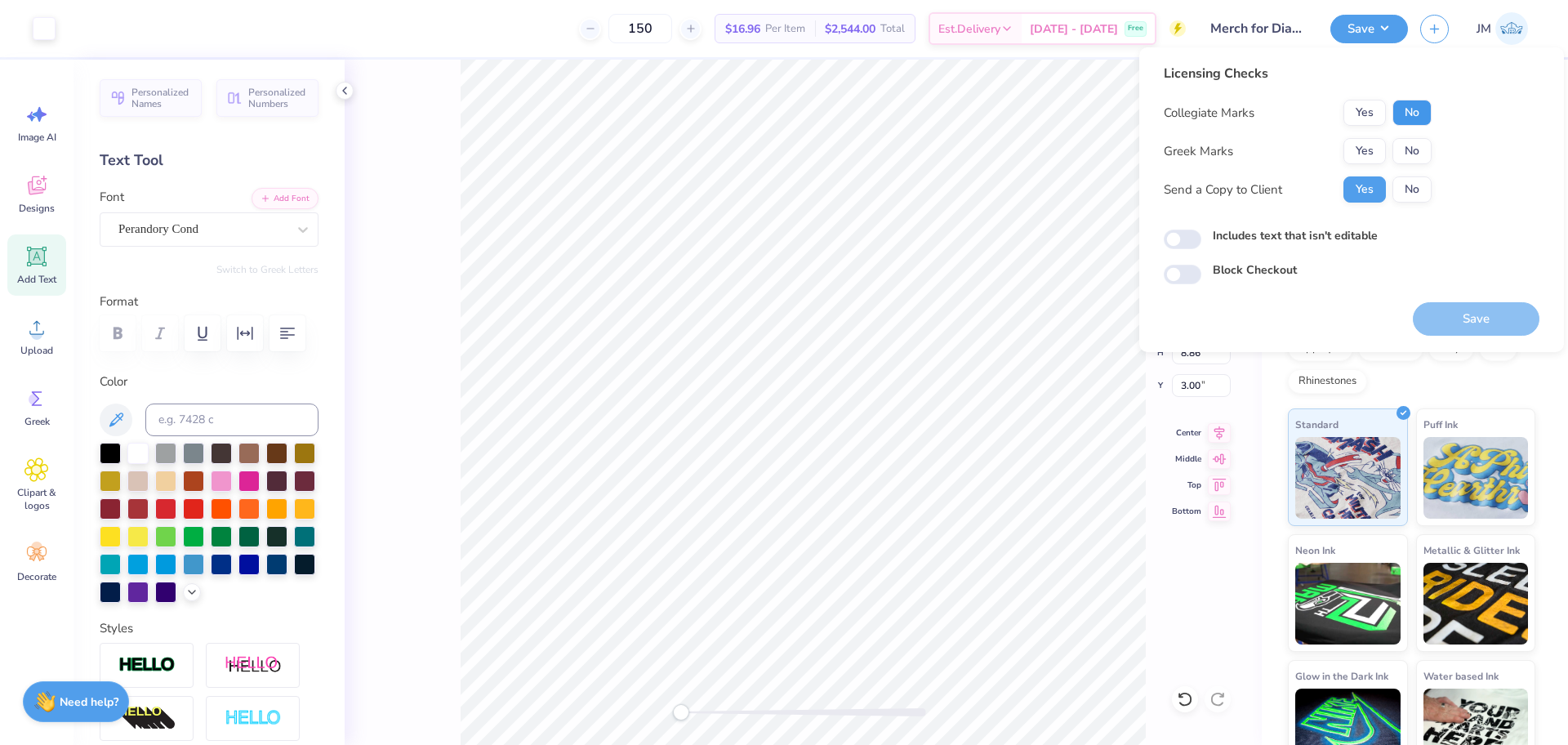
click at [1410, 111] on button "No" at bounding box center [1412, 113] width 39 height 26
click at [1369, 113] on button "Yes" at bounding box center [1365, 113] width 42 height 26
click at [1406, 155] on button "No" at bounding box center [1412, 150] width 39 height 26
drag, startPoint x: 1457, startPoint y: 314, endPoint x: 1188, endPoint y: 295, distance: 269.7
click at [1458, 314] on button "Save" at bounding box center [1477, 319] width 127 height 34
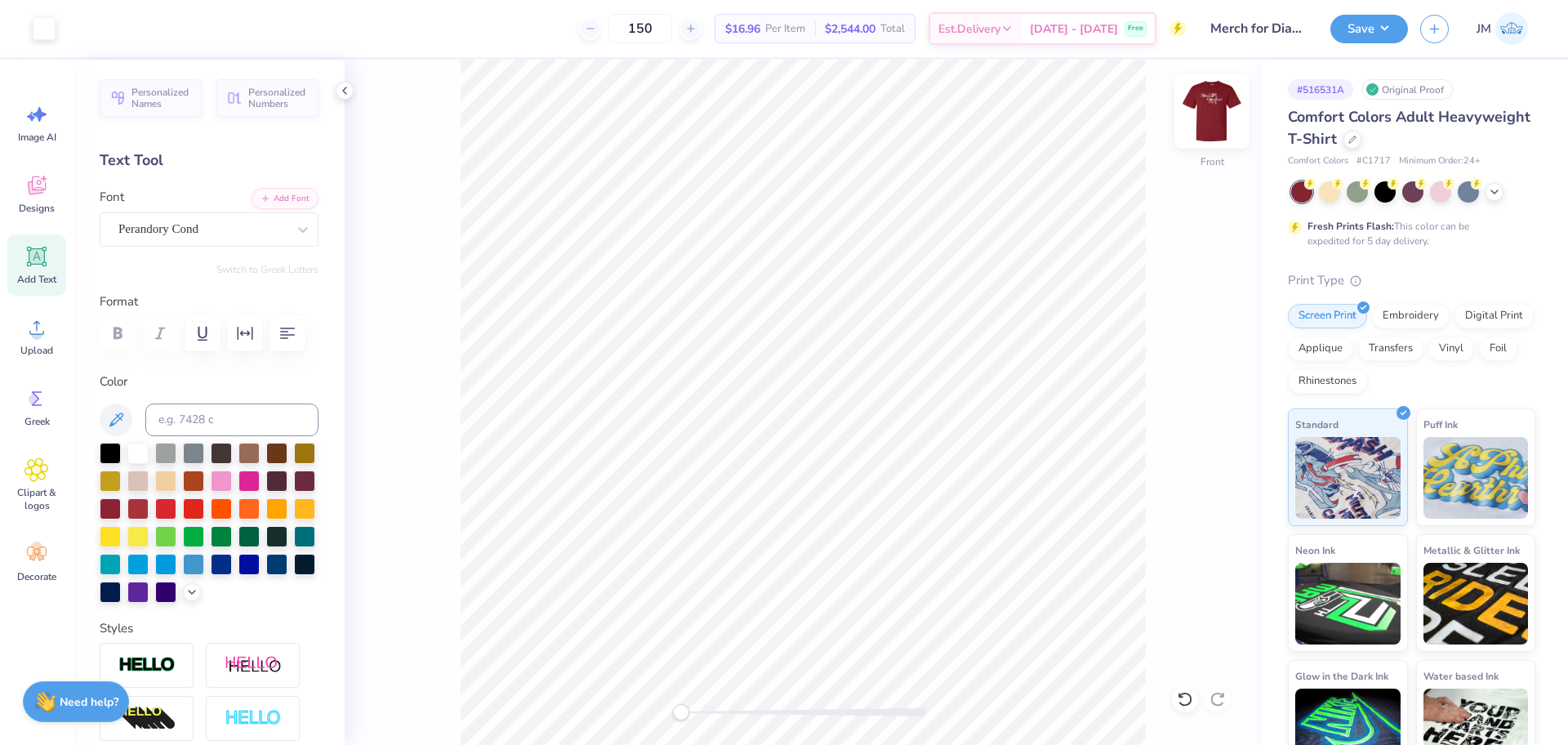
click at [1210, 120] on img at bounding box center [1212, 112] width 65 height 65
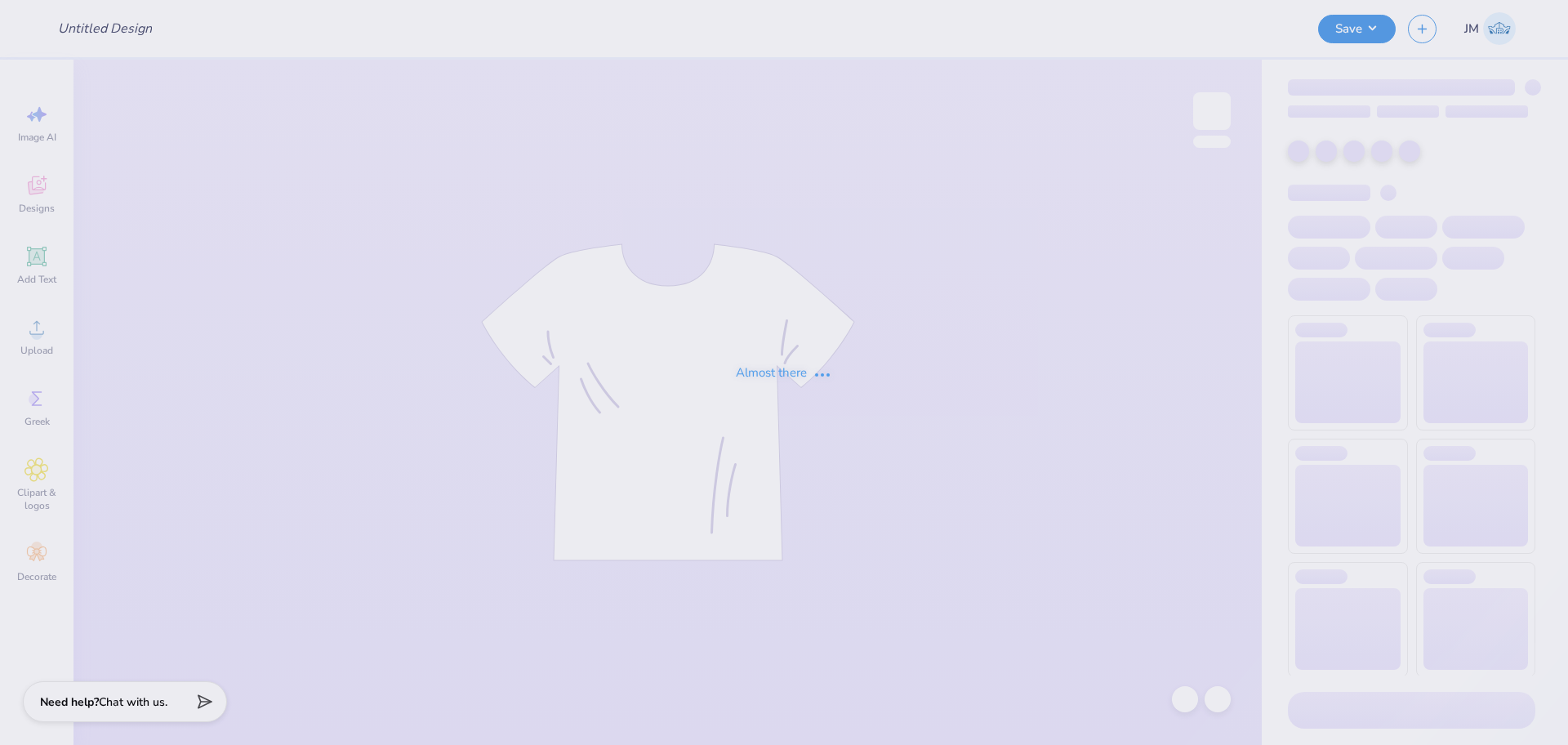
type input "set 1"
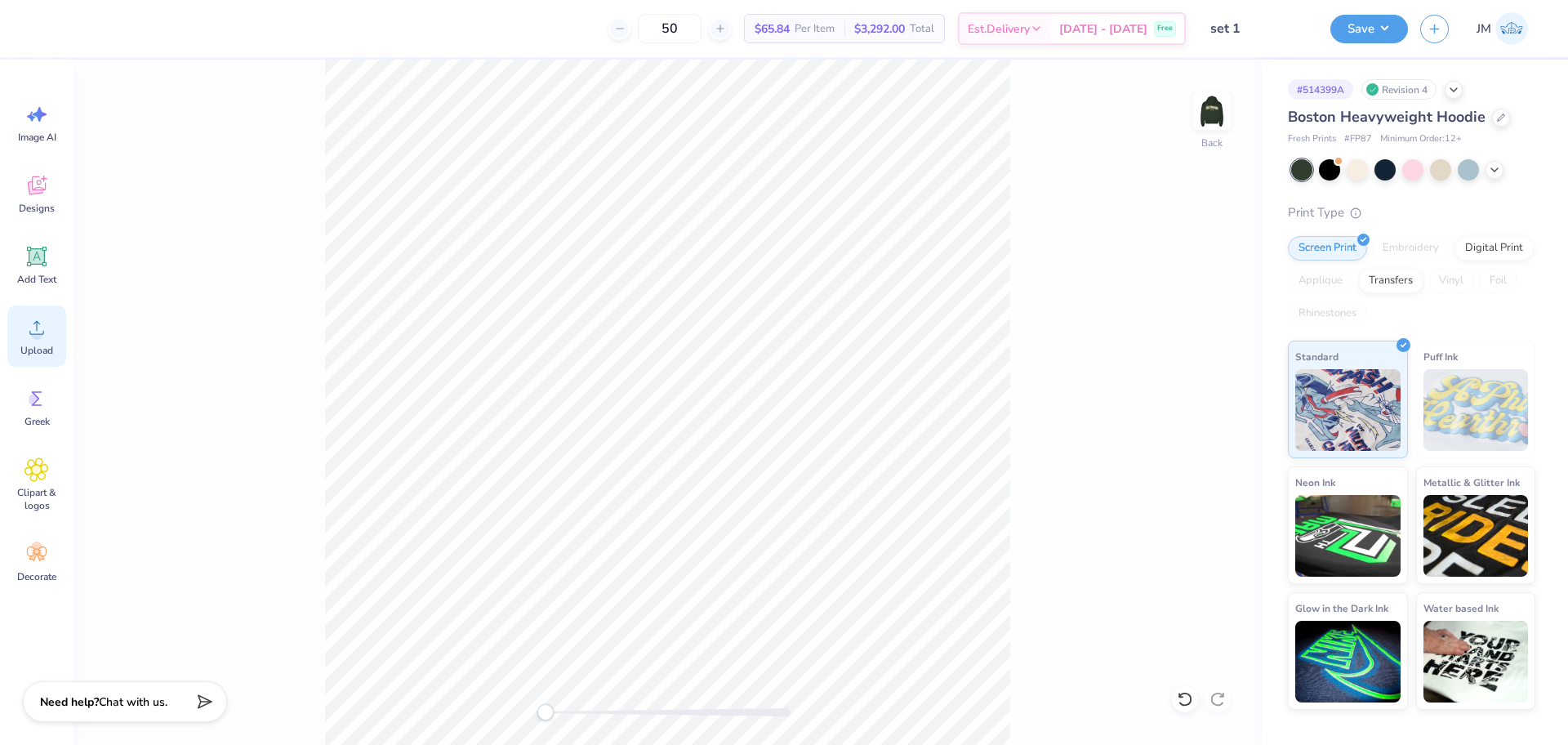
click at [34, 332] on circle at bounding box center [37, 334] width 12 height 12
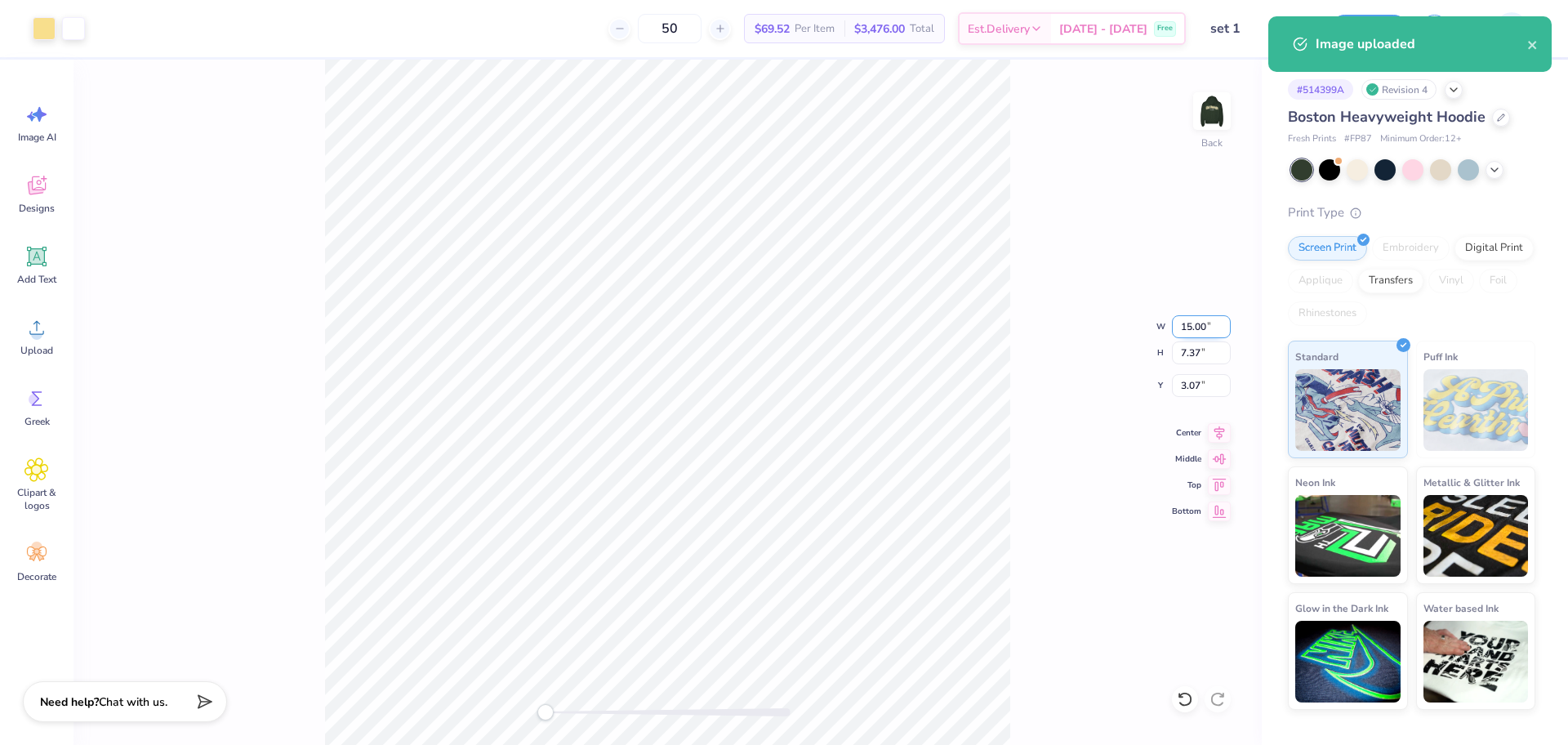
click at [1189, 327] on input "15.00" at bounding box center [1201, 327] width 59 height 23
type input "5"
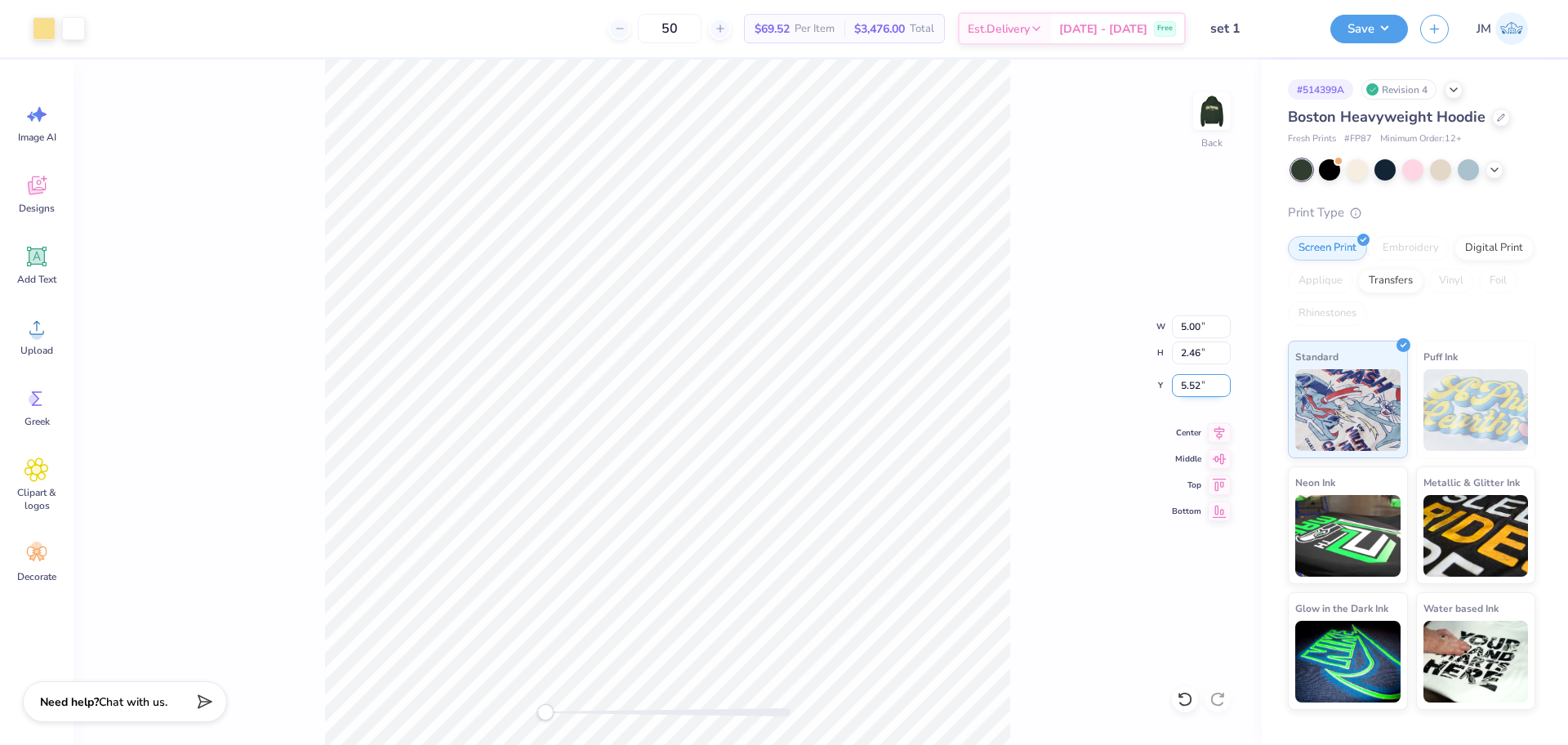
click at [1188, 386] on input "5.52" at bounding box center [1201, 386] width 59 height 23
type input "3"
click at [1222, 433] on icon at bounding box center [1220, 431] width 11 height 13
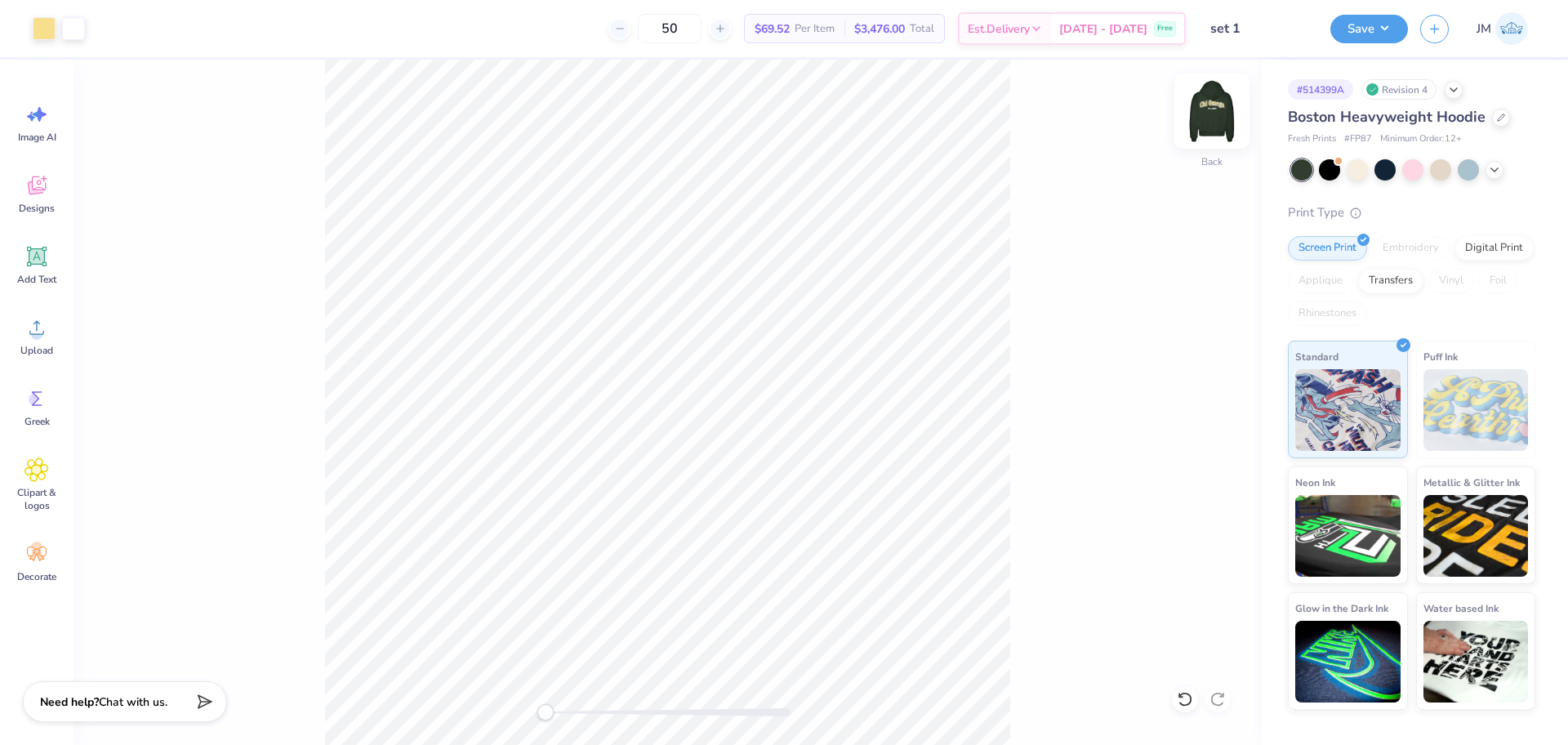
click at [1204, 113] on img at bounding box center [1212, 112] width 65 height 65
click at [721, 562] on li "Group" at bounding box center [743, 565] width 128 height 32
click at [1189, 323] on input "14.78" at bounding box center [1201, 327] width 59 height 23
type input "12.5"
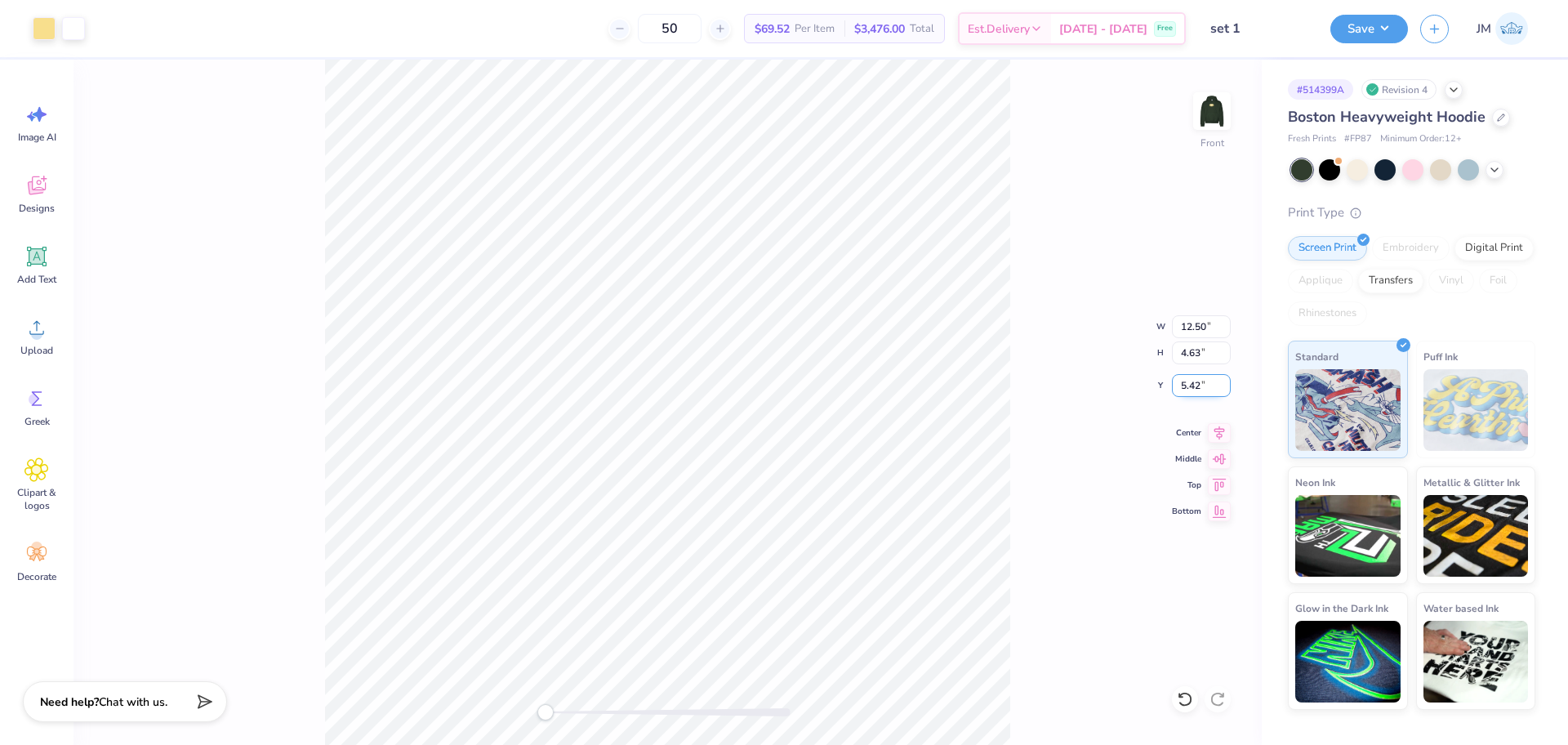
click at [1196, 388] on input "5.42" at bounding box center [1201, 386] width 59 height 23
type input "6"
click at [1199, 376] on input "5.95" at bounding box center [1201, 386] width 59 height 23
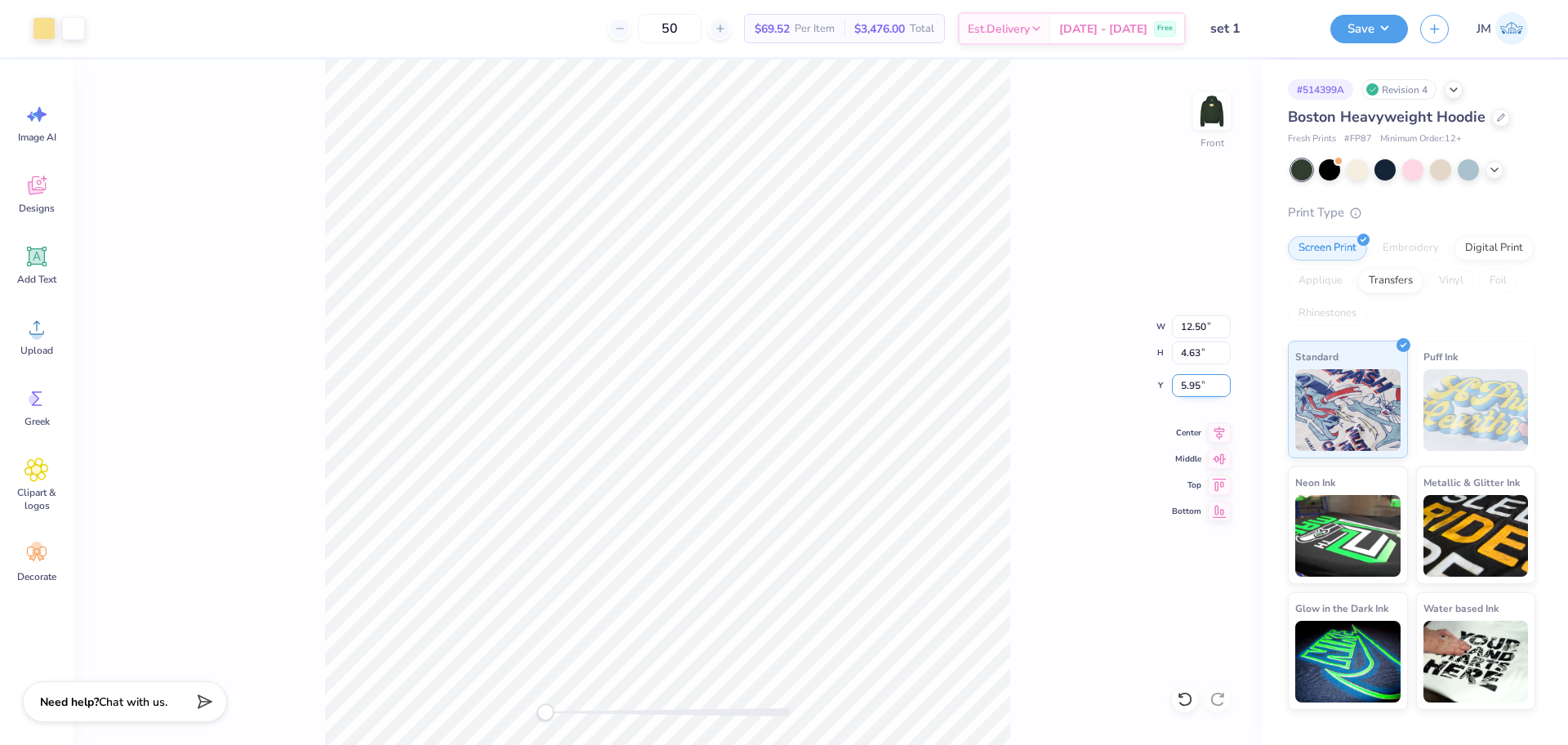
click at [1184, 384] on input "5.95" at bounding box center [1201, 386] width 59 height 23
type input "6"
click at [1220, 438] on icon at bounding box center [1220, 430] width 23 height 19
click at [1213, 117] on img at bounding box center [1212, 112] width 65 height 65
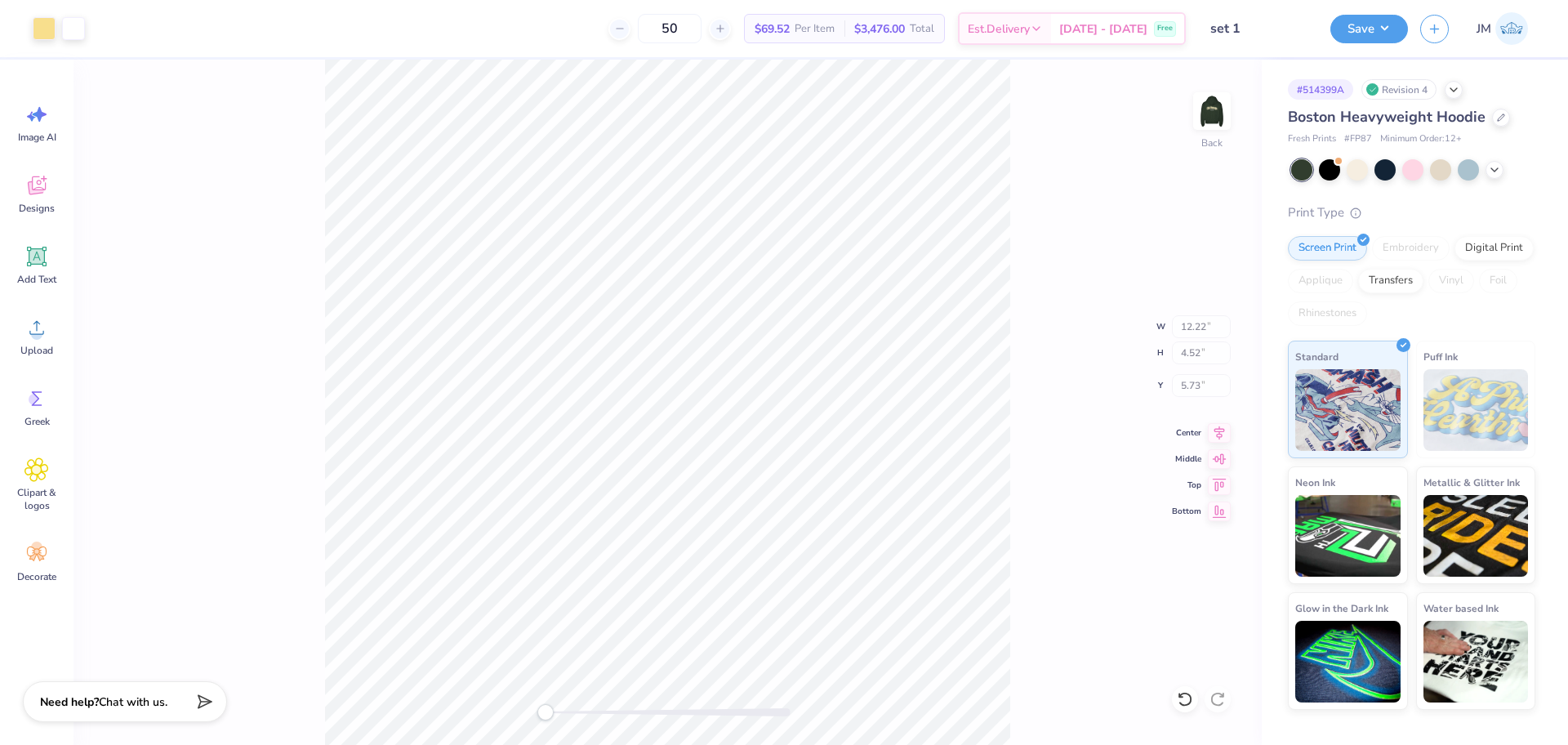
type input "12.22"
type input "4.52"
type input "5.73"
type input "5.00"
type input "2.46"
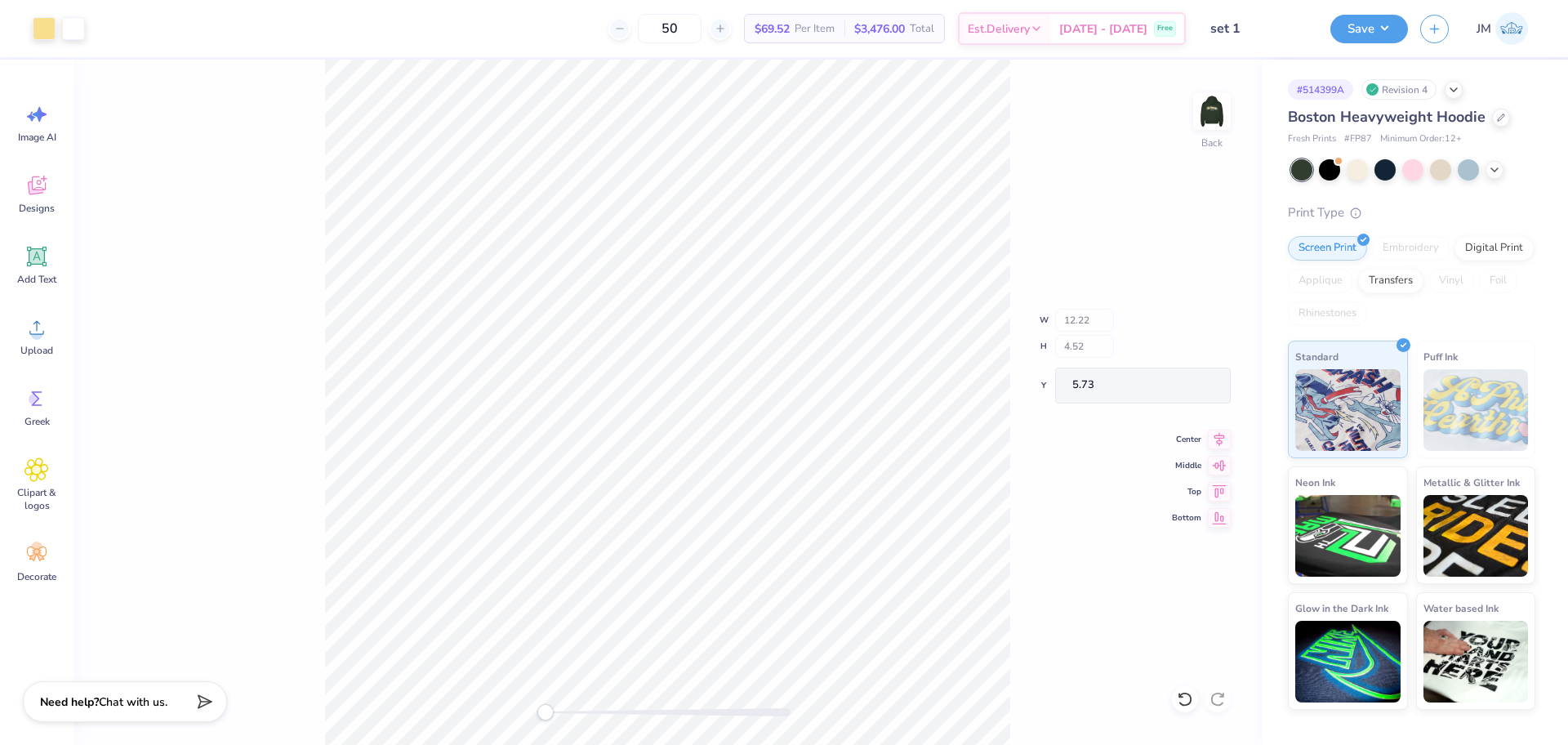
type input "3.00"
click at [1219, 429] on icon at bounding box center [1220, 431] width 11 height 13
click at [1378, 20] on button "Save" at bounding box center [1369, 27] width 78 height 29
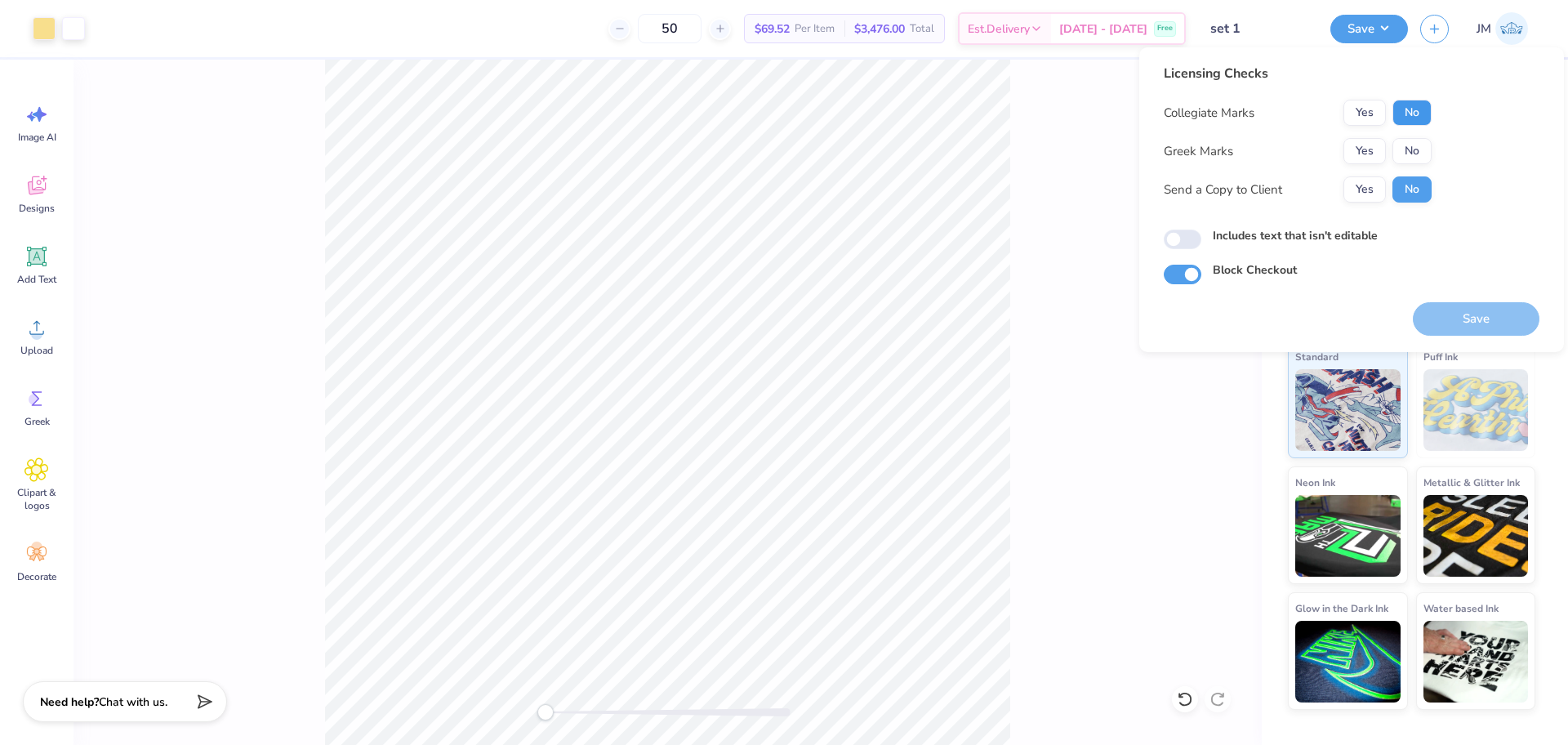
click at [1418, 105] on button "No" at bounding box center [1412, 113] width 39 height 26
click at [1372, 146] on button "Yes" at bounding box center [1365, 150] width 42 height 26
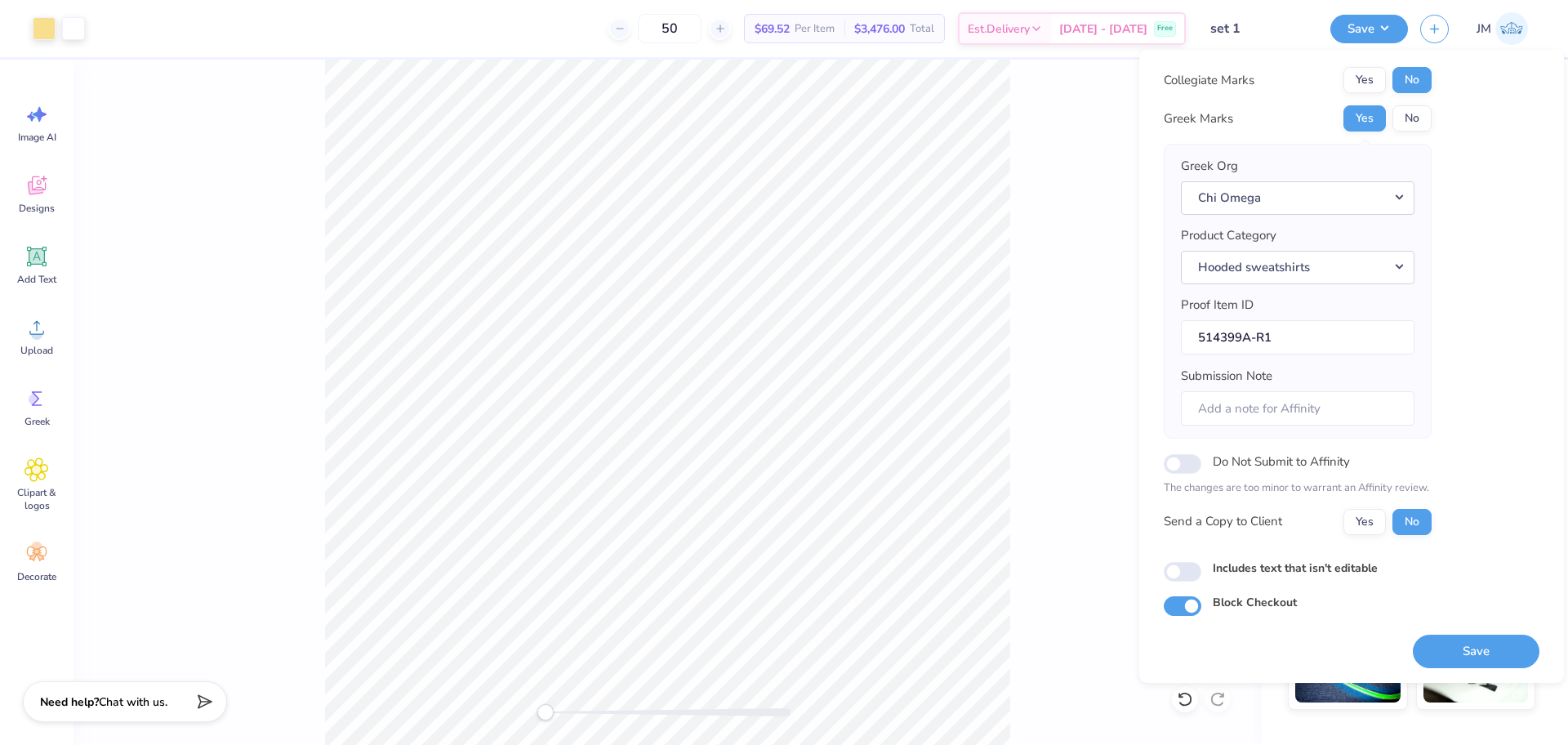
scroll to position [36, 0]
click at [1470, 642] on button "Save" at bounding box center [1477, 651] width 127 height 34
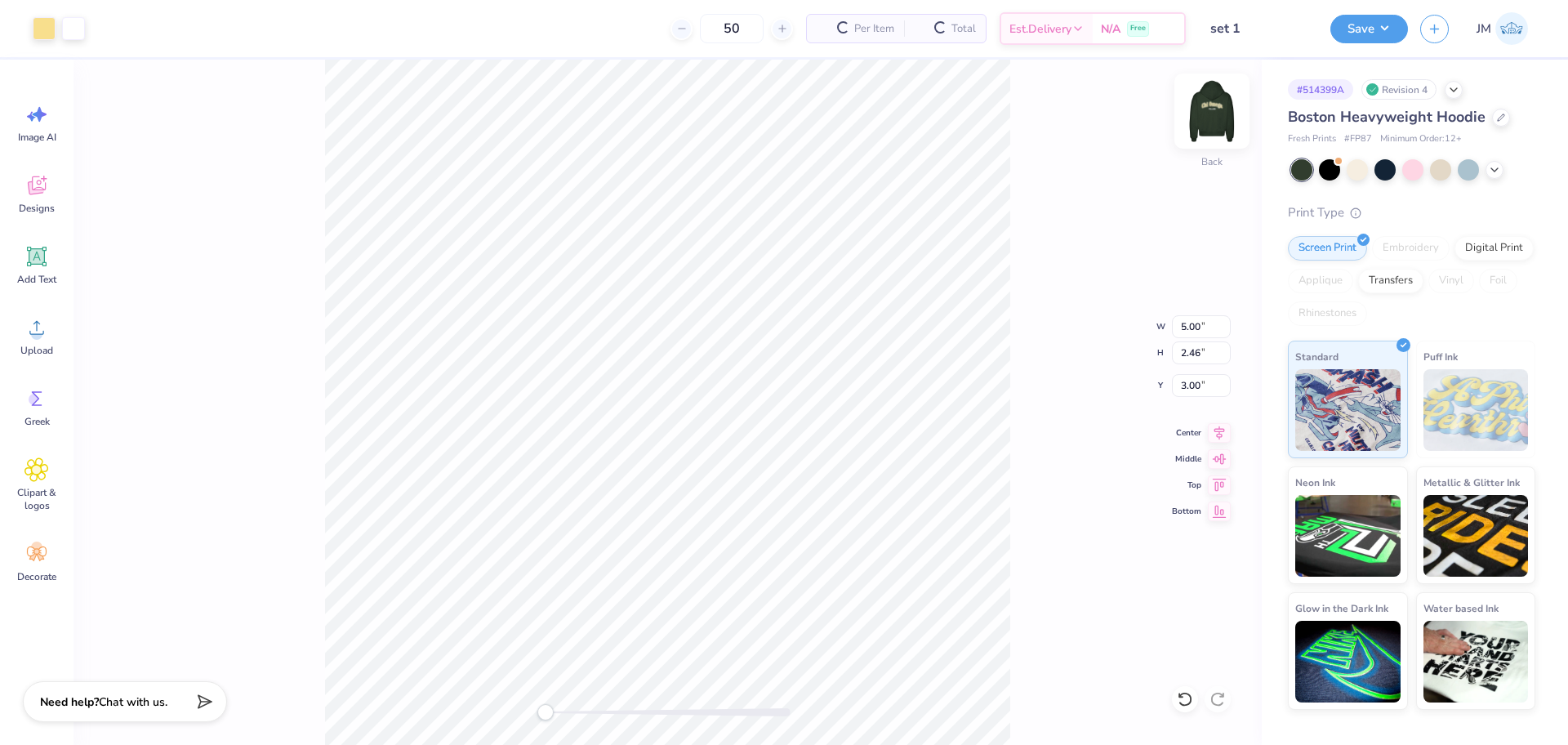
click at [1223, 126] on img at bounding box center [1212, 112] width 65 height 65
type input "5.12"
type input "2.51"
type input "5.04"
click at [1215, 114] on img at bounding box center [1212, 111] width 33 height 33
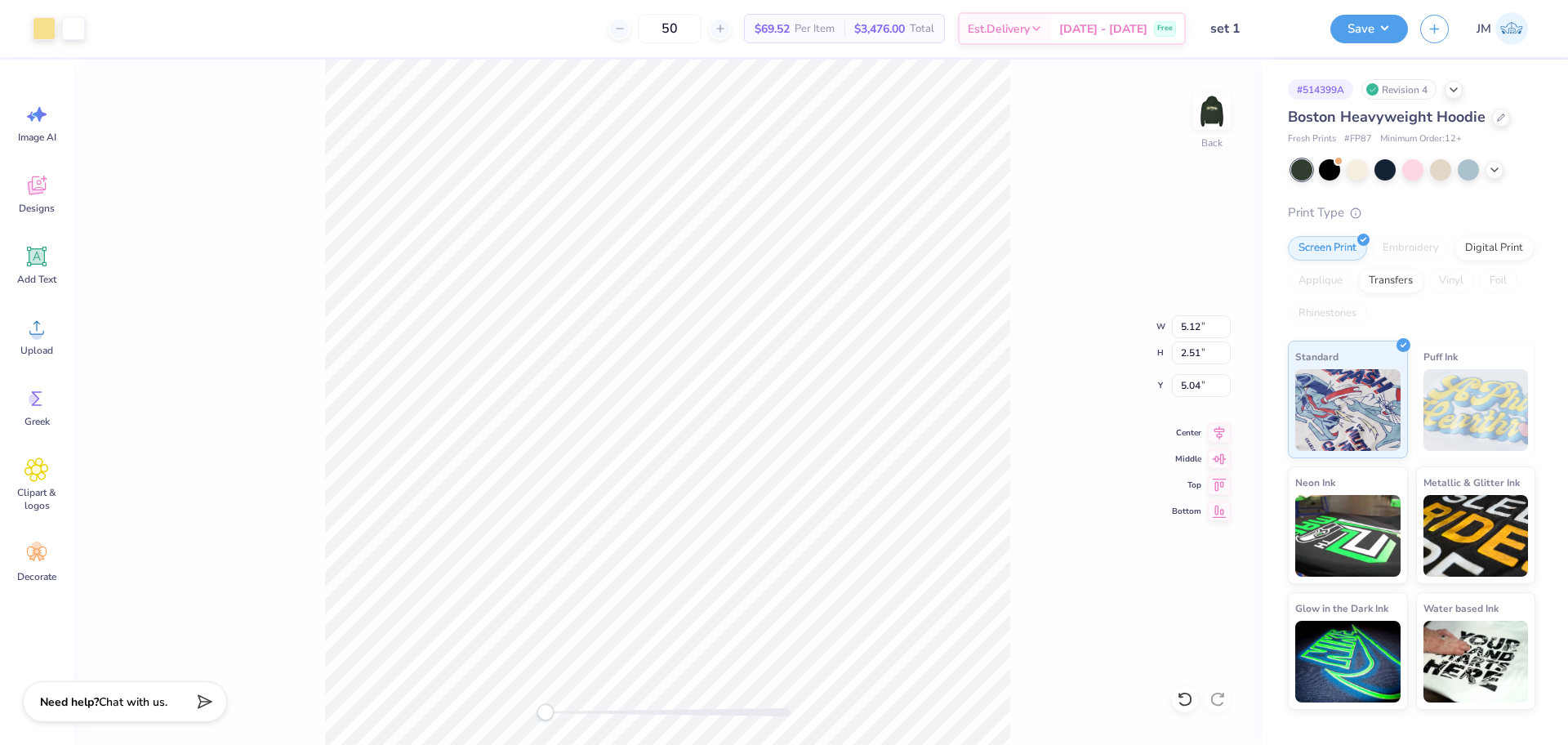
type input "5.00"
type input "2.46"
type input "3.00"
click at [1181, 292] on div "Back" at bounding box center [667, 402] width 1188 height 685
click at [1223, 116] on img at bounding box center [1212, 112] width 65 height 65
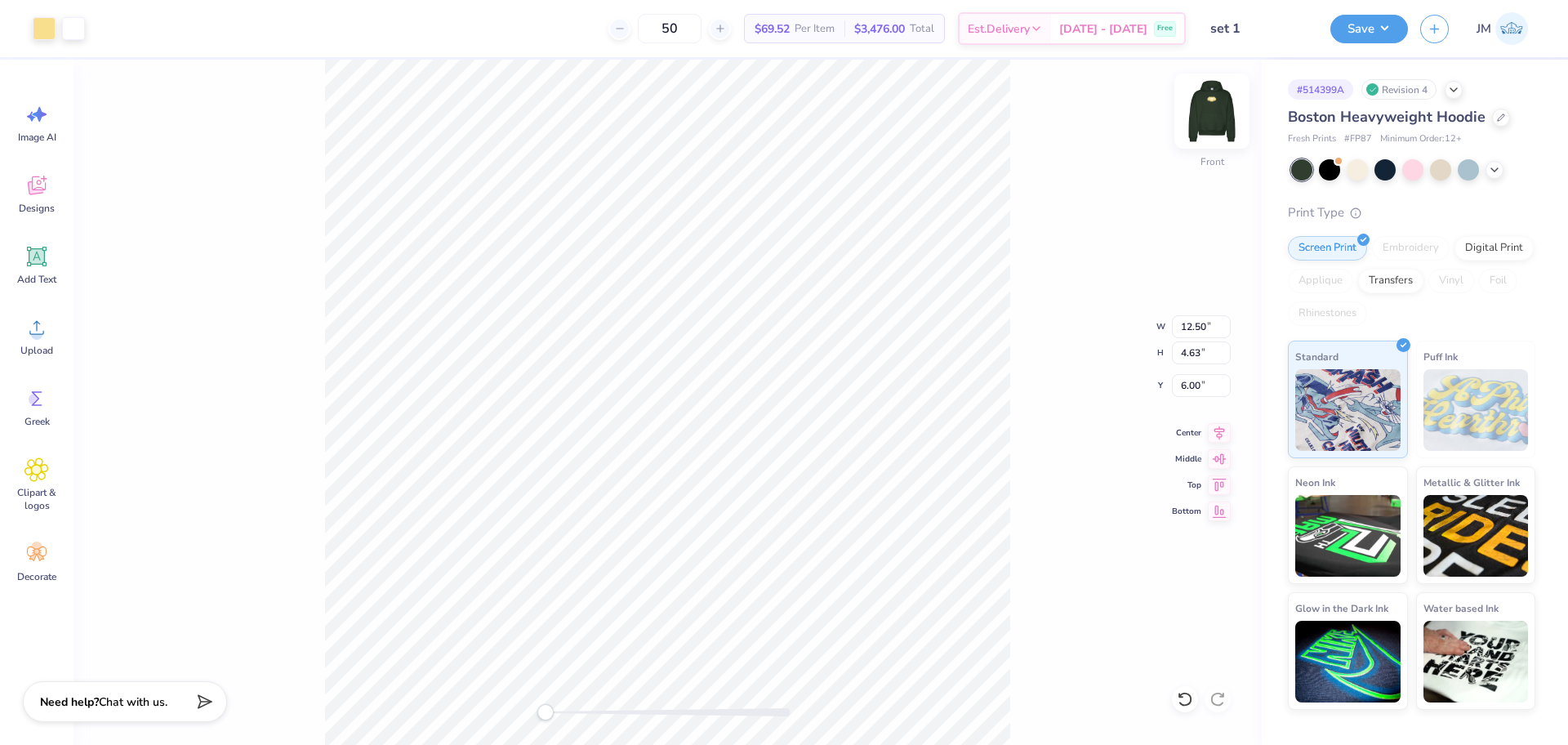
click at [1221, 112] on img at bounding box center [1212, 112] width 65 height 65
type input "12.22"
type input "4.52"
type input "5.73"
click at [1214, 111] on img at bounding box center [1212, 112] width 65 height 65
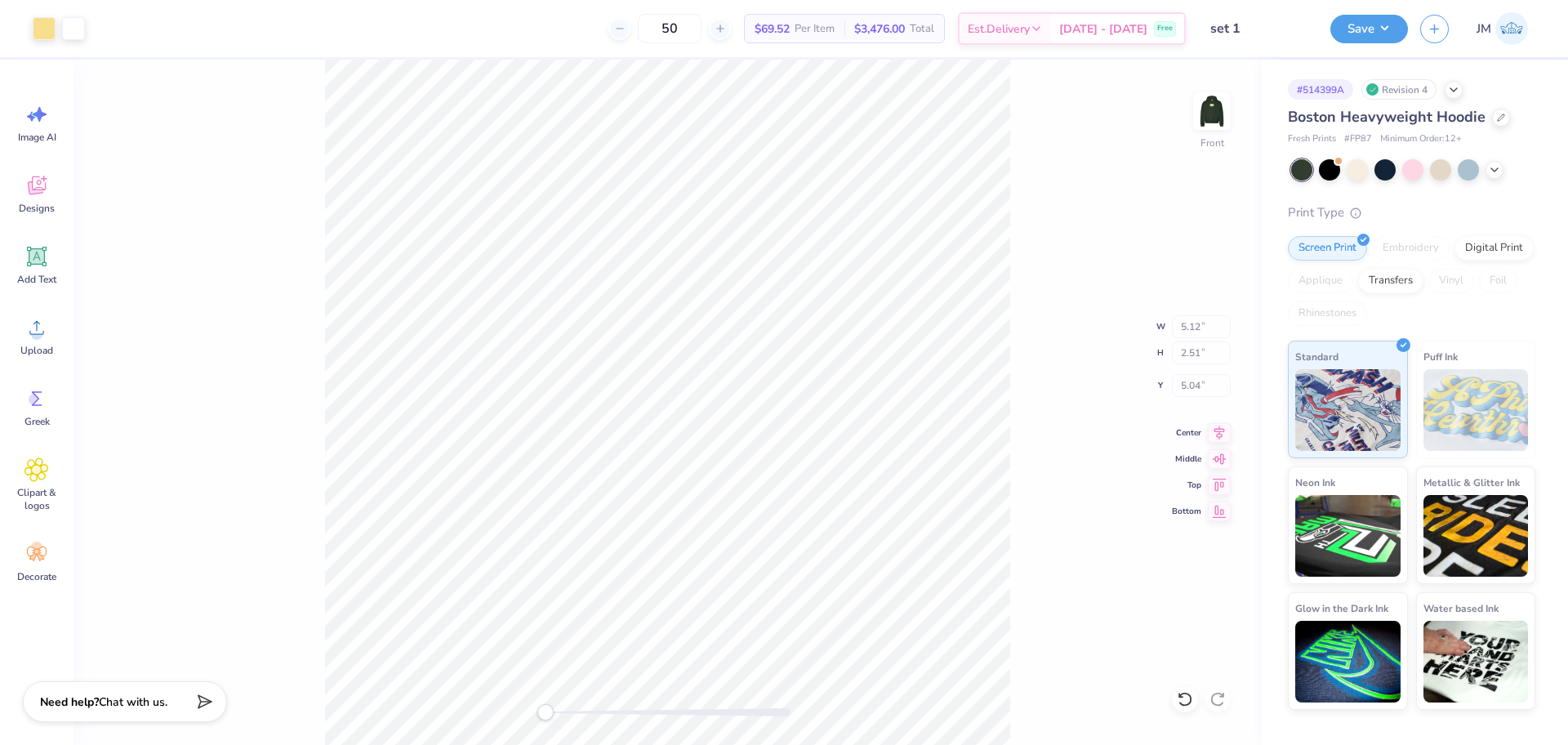
type input "5.12"
type input "2.51"
type input "5.04"
click at [1360, 29] on button "Save" at bounding box center [1369, 27] width 78 height 29
